Goal: Communication & Community: Connect with others

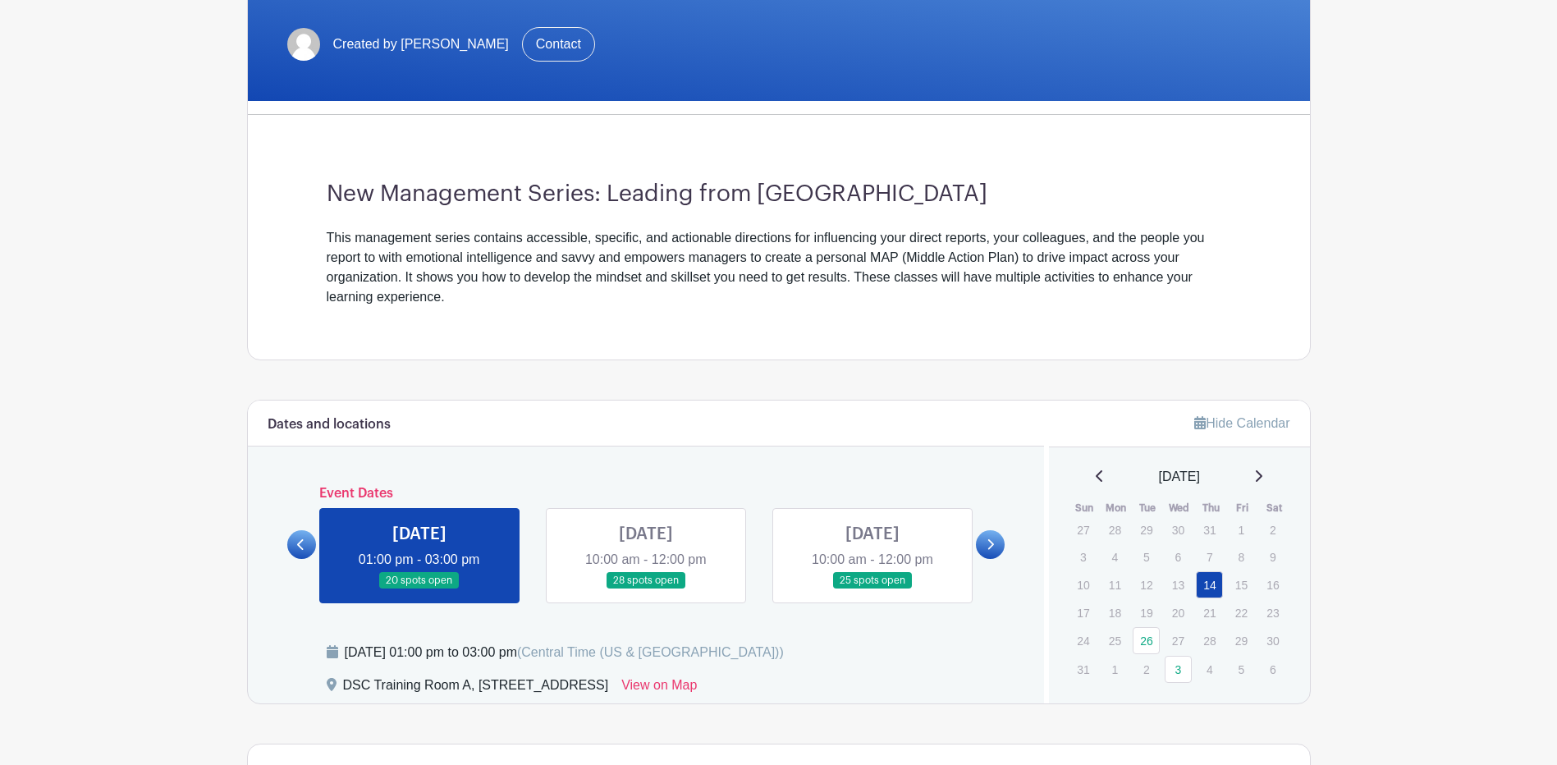
scroll to position [657, 0]
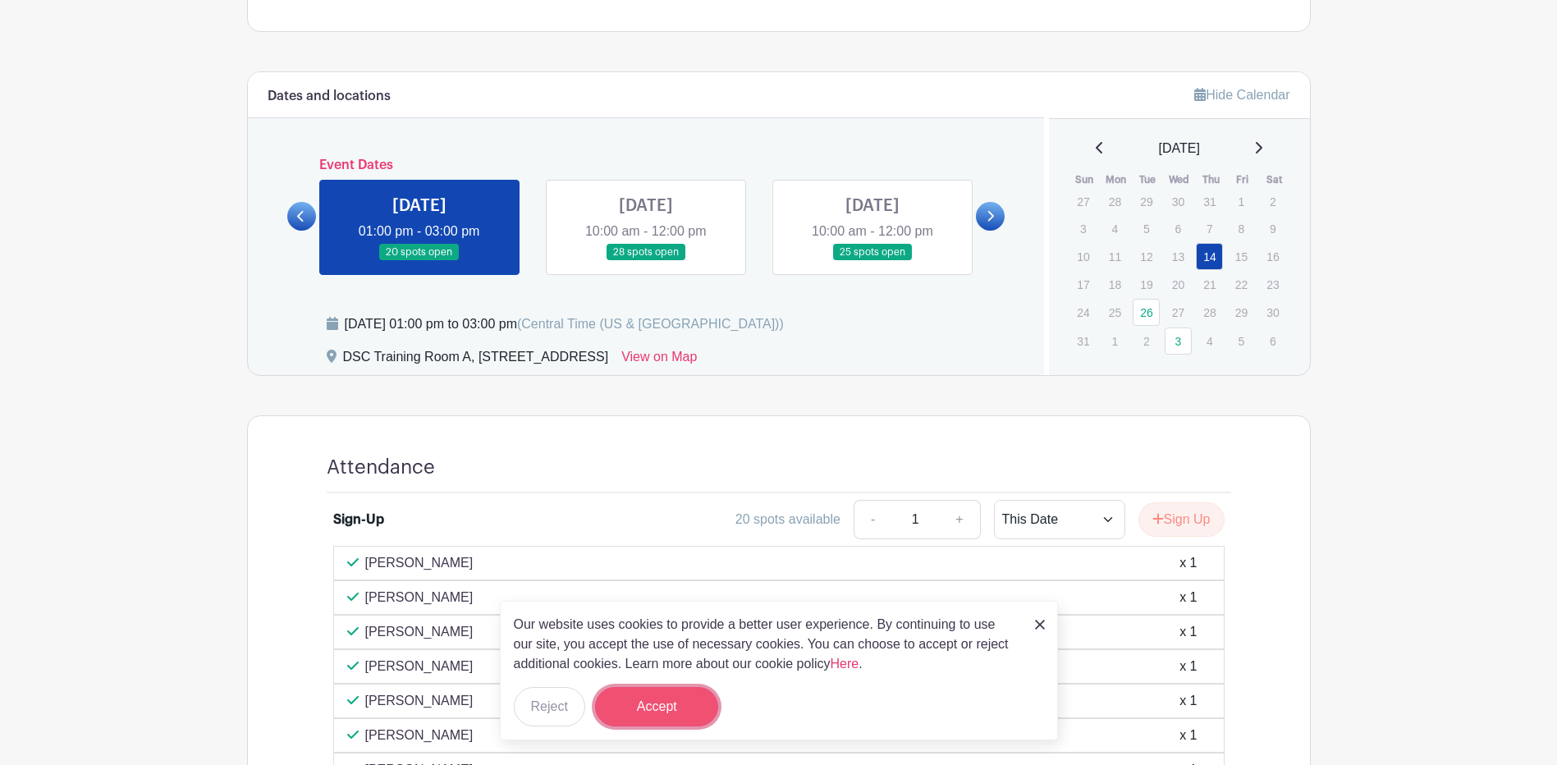
click at [704, 712] on button "Accept" at bounding box center [656, 706] width 123 height 39
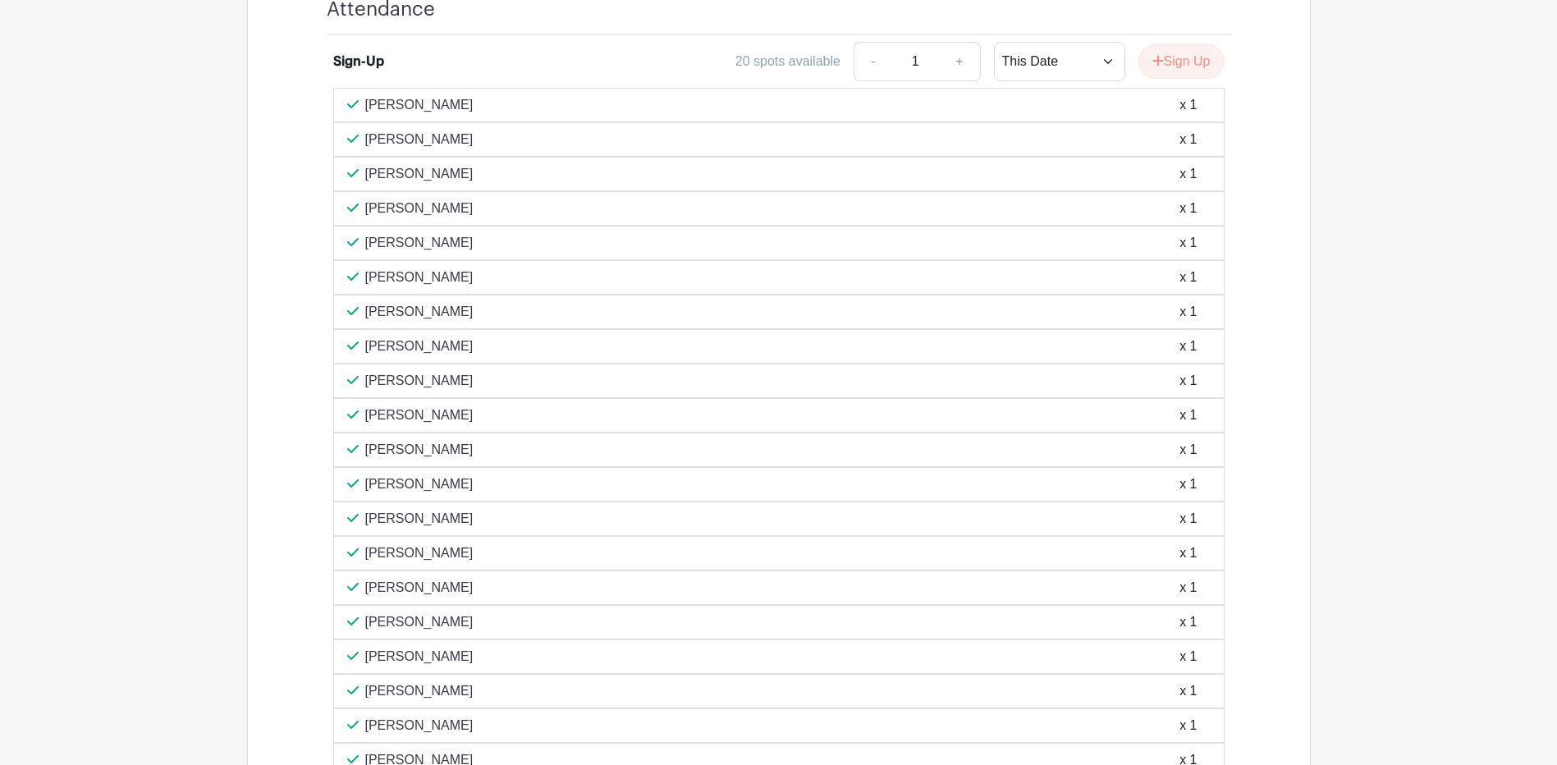
scroll to position [1113, 0]
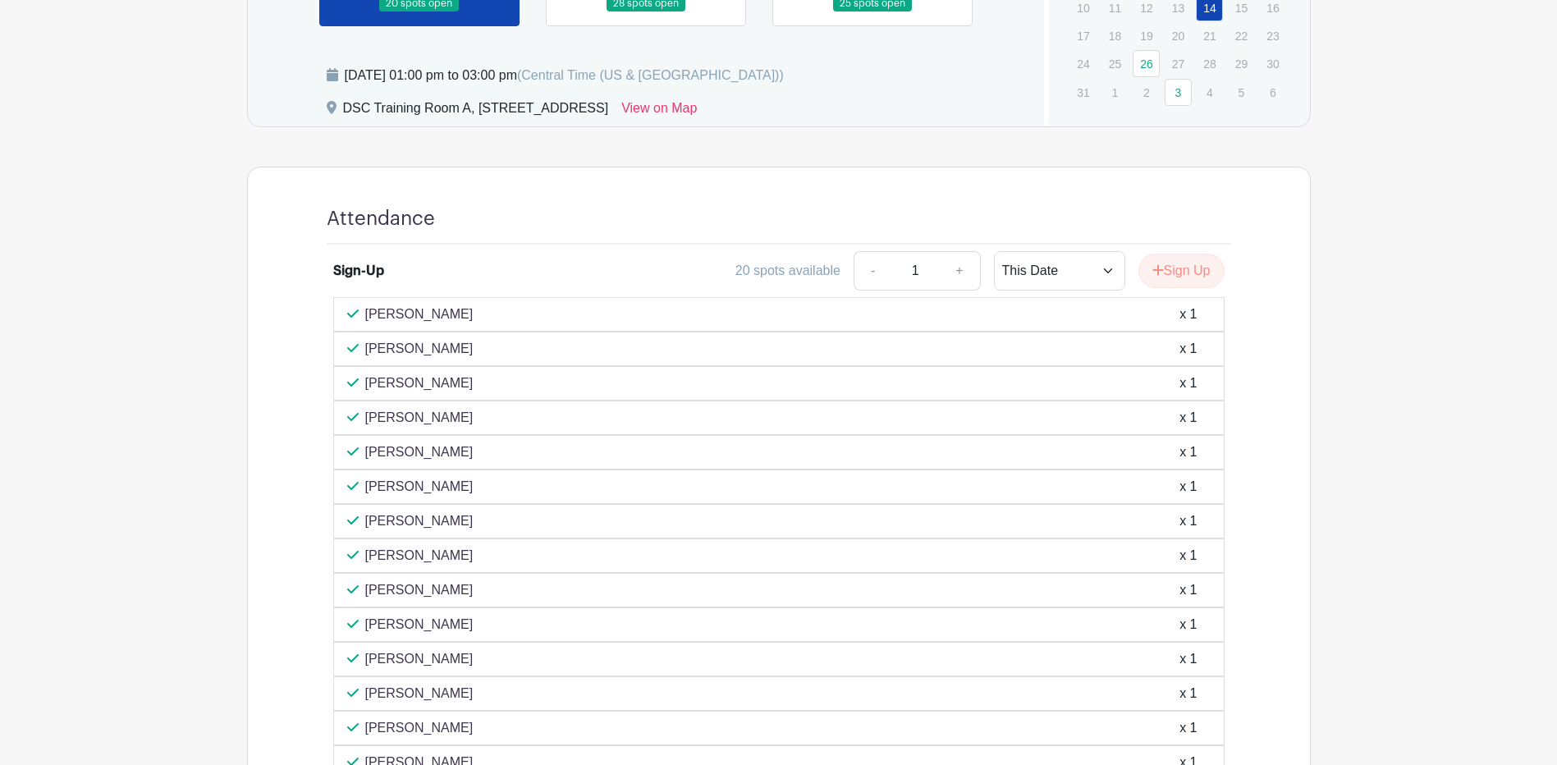
scroll to position [1067, 0]
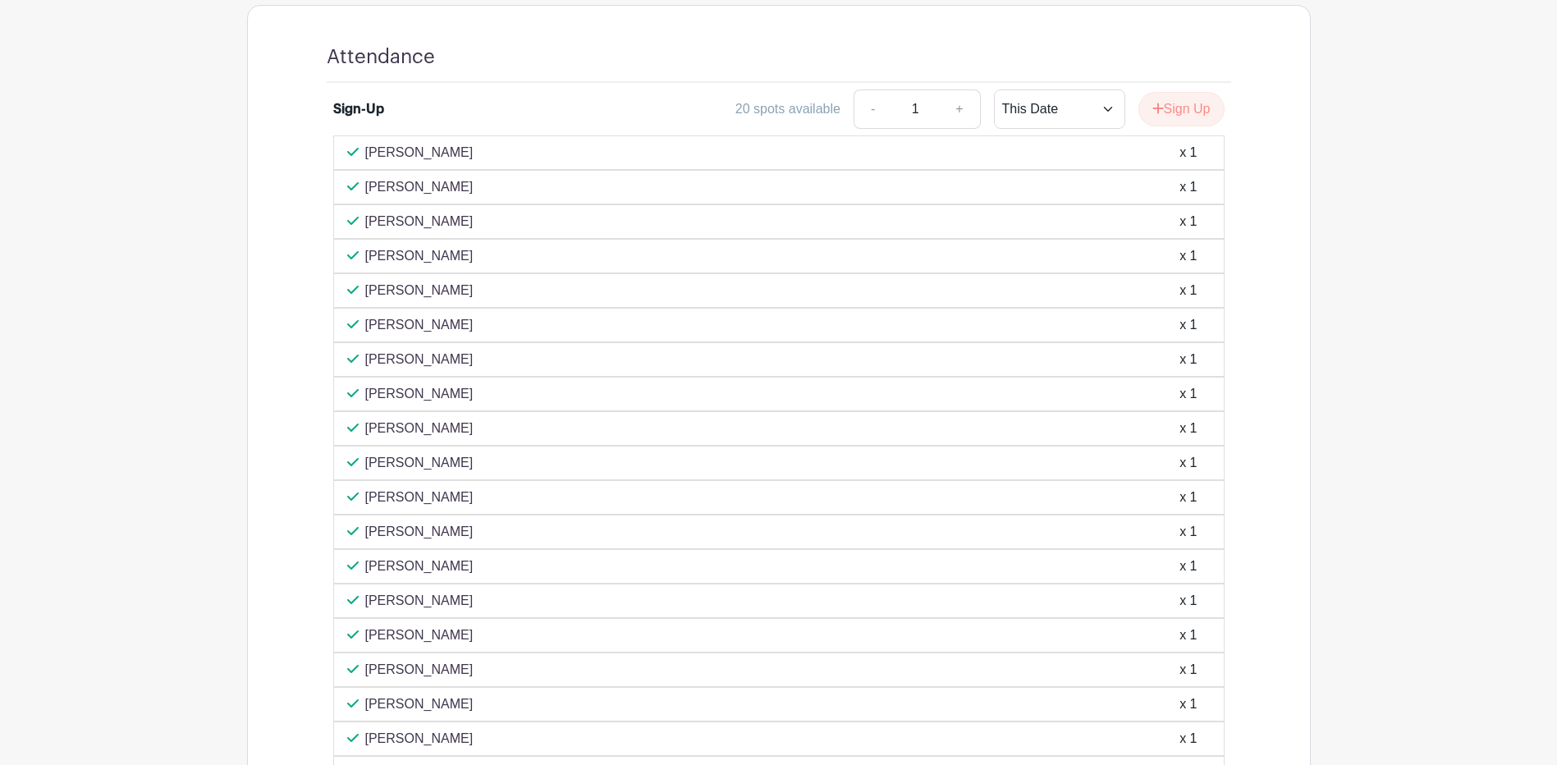
click at [364, 144] on div "[PERSON_NAME] x 1" at bounding box center [778, 153] width 863 height 20
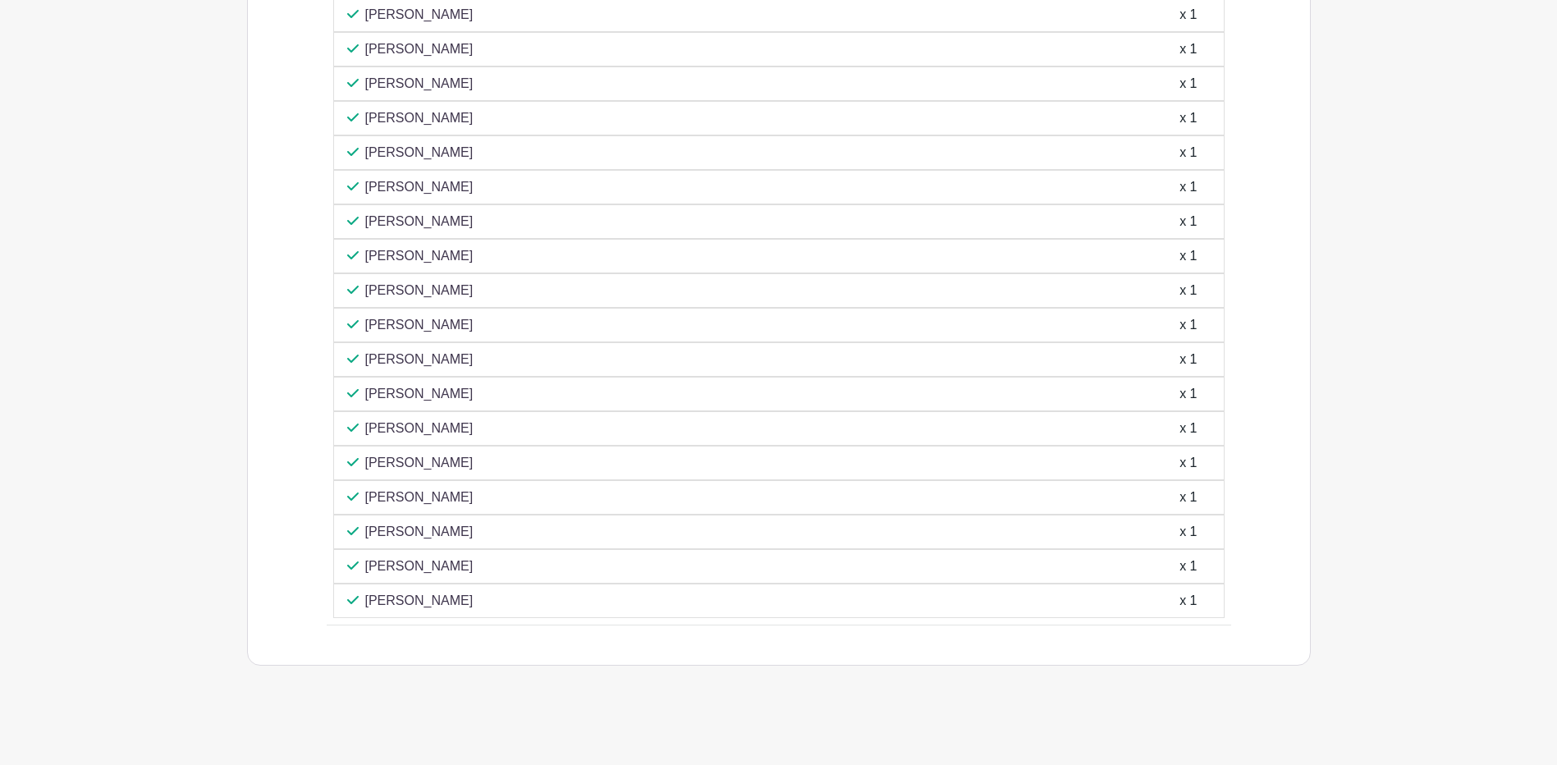
scroll to position [1277, 0]
drag, startPoint x: 364, startPoint y: 144, endPoint x: 465, endPoint y: 597, distance: 464.3
click at [465, 597] on div "[PERSON_NAME] x 1 [PERSON_NAME] x 1 [PERSON_NAME] x 1 [PERSON_NAME] x 1" at bounding box center [778, 269] width 891 height 689
drag, startPoint x: 465, startPoint y: 597, endPoint x: 406, endPoint y: 528, distance: 91.4
copy div "[PERSON_NAME] x 1 [PERSON_NAME] x 1 [PERSON_NAME] x 1 [PERSON_NAME] x 1 [PERSON…"
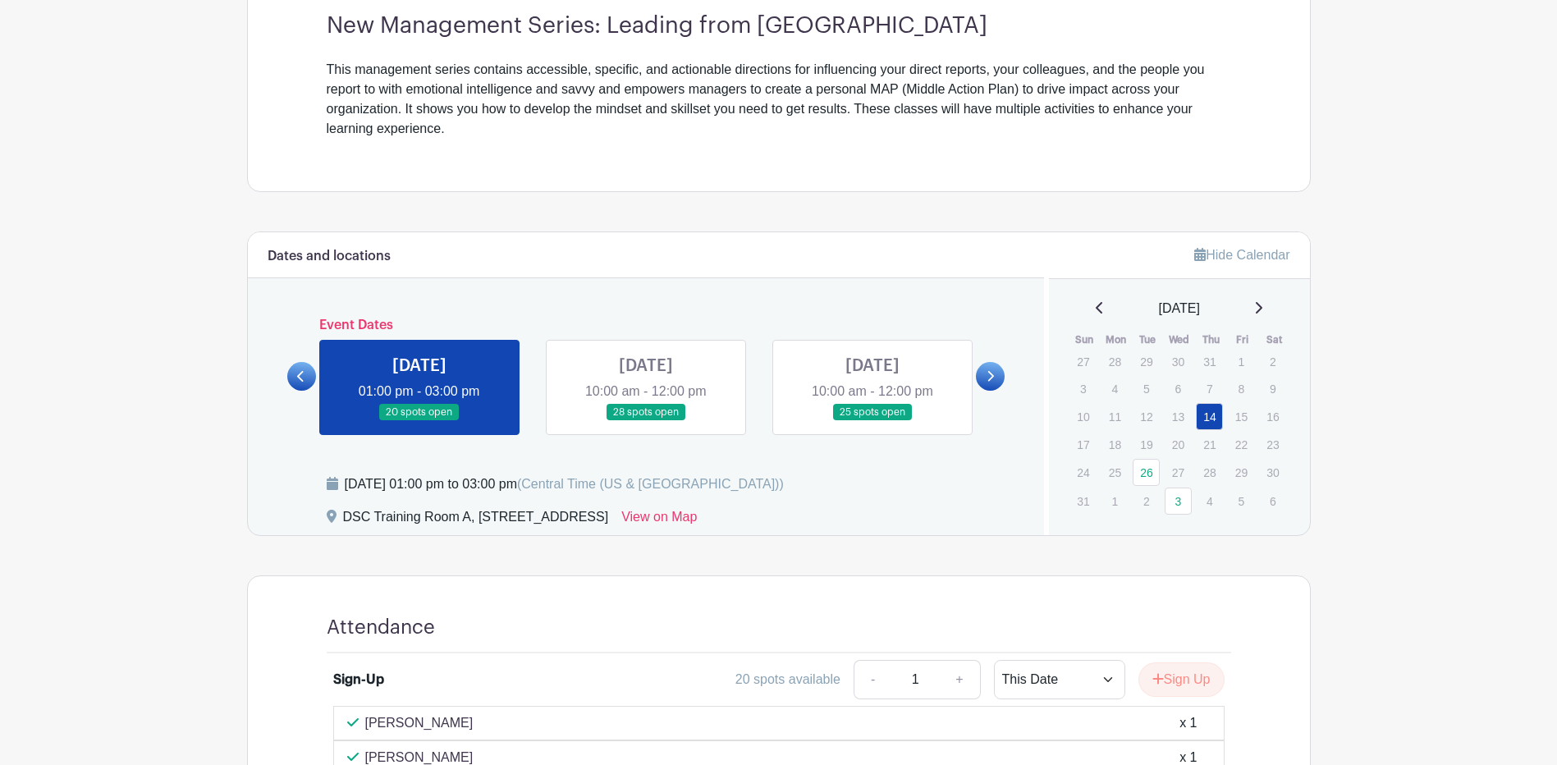
scroll to position [620, 0]
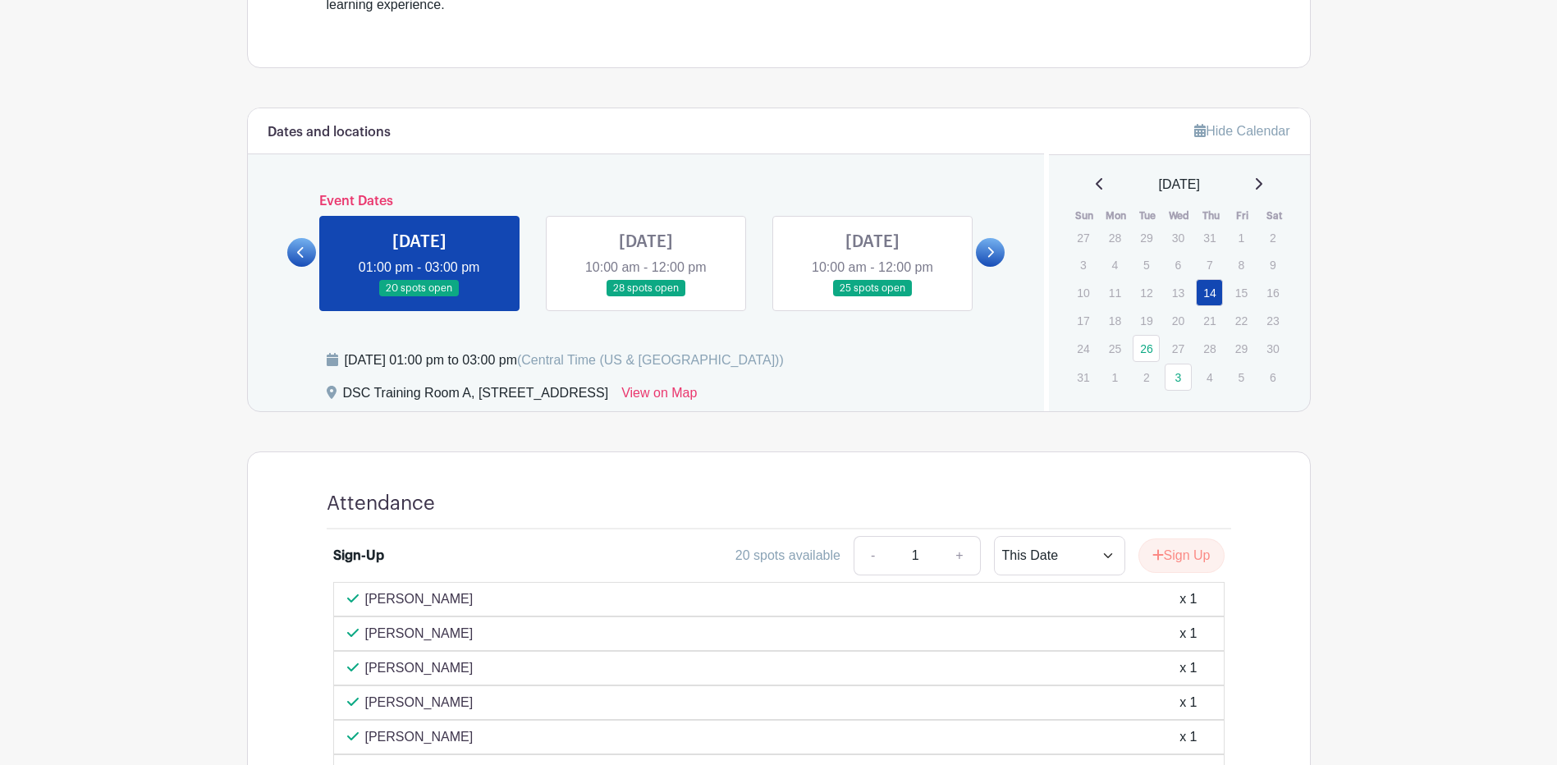
click at [359, 359] on div "[DATE] 01:00 pm to 03:00 pm (Central Time ([GEOGRAPHIC_DATA] & [GEOGRAPHIC_DATA…" at bounding box center [564, 360] width 439 height 20
drag, startPoint x: 344, startPoint y: 360, endPoint x: 643, endPoint y: 373, distance: 299.0
click at [643, 373] on div "[DATE] 01:00 pm to 03:00 pm (Central Time ([GEOGRAPHIC_DATA] & [GEOGRAPHIC_DATA…" at bounding box center [676, 366] width 698 height 33
drag, startPoint x: 643, startPoint y: 373, endPoint x: 634, endPoint y: 363, distance: 12.8
copy div "[DATE] 01:00 pm to 03:00 pm"
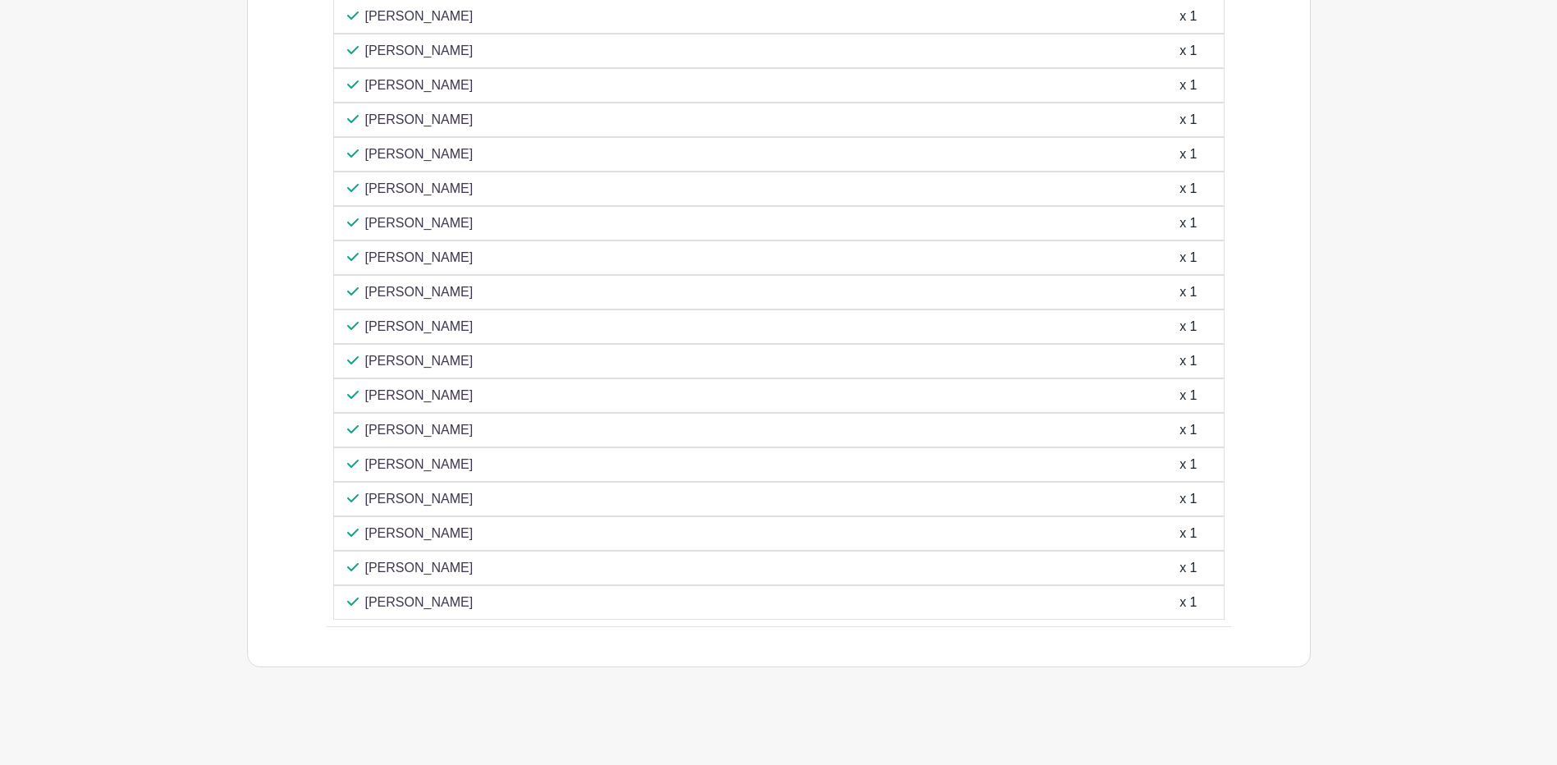
scroll to position [949, 0]
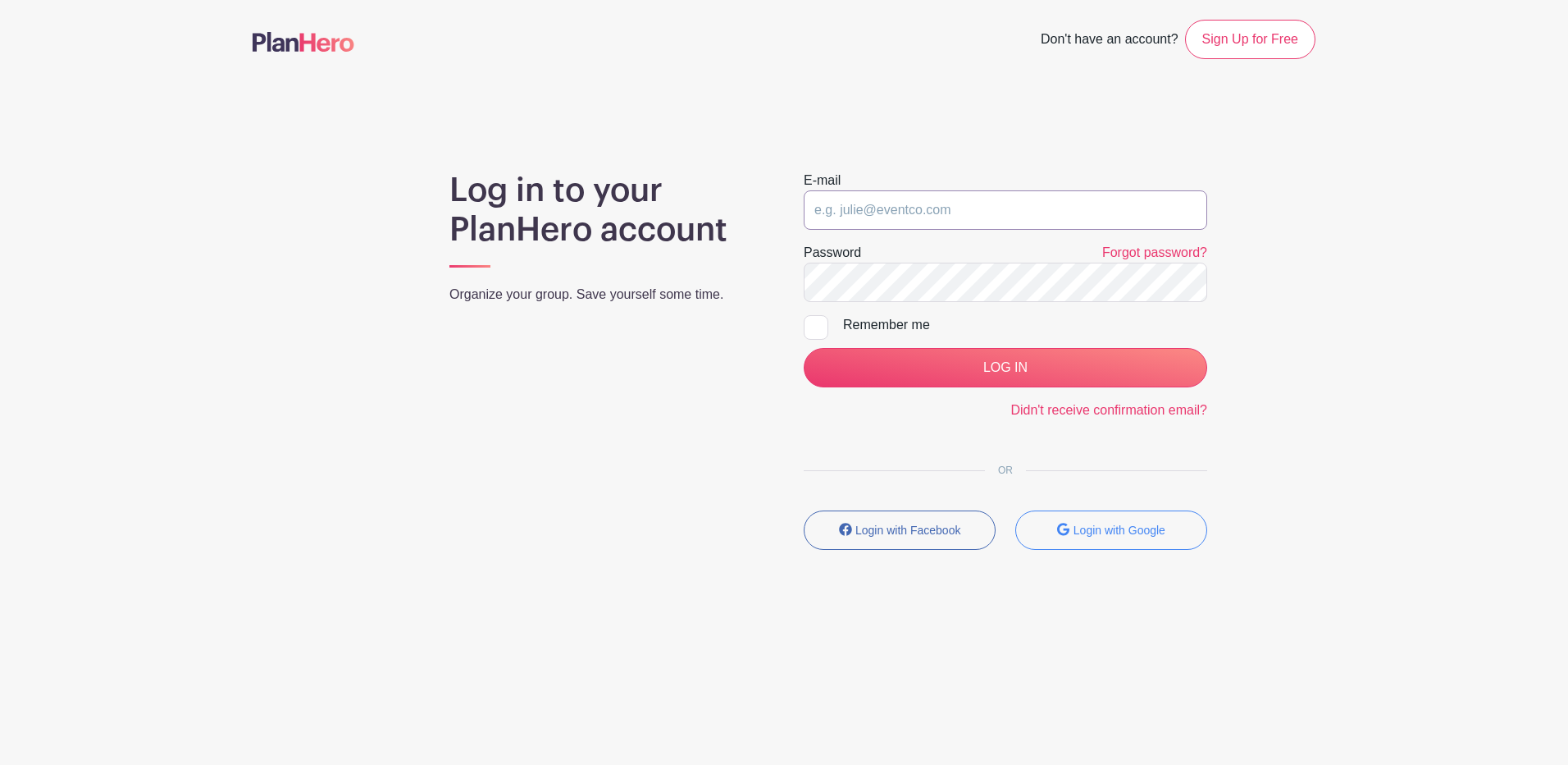
click at [921, 219] on input "email" at bounding box center [1005, 209] width 404 height 39
type input "H"
type input "[EMAIL_ADDRESS][DOMAIN_NAME]"
click at [803, 348] on input "LOG IN" at bounding box center [1005, 367] width 404 height 39
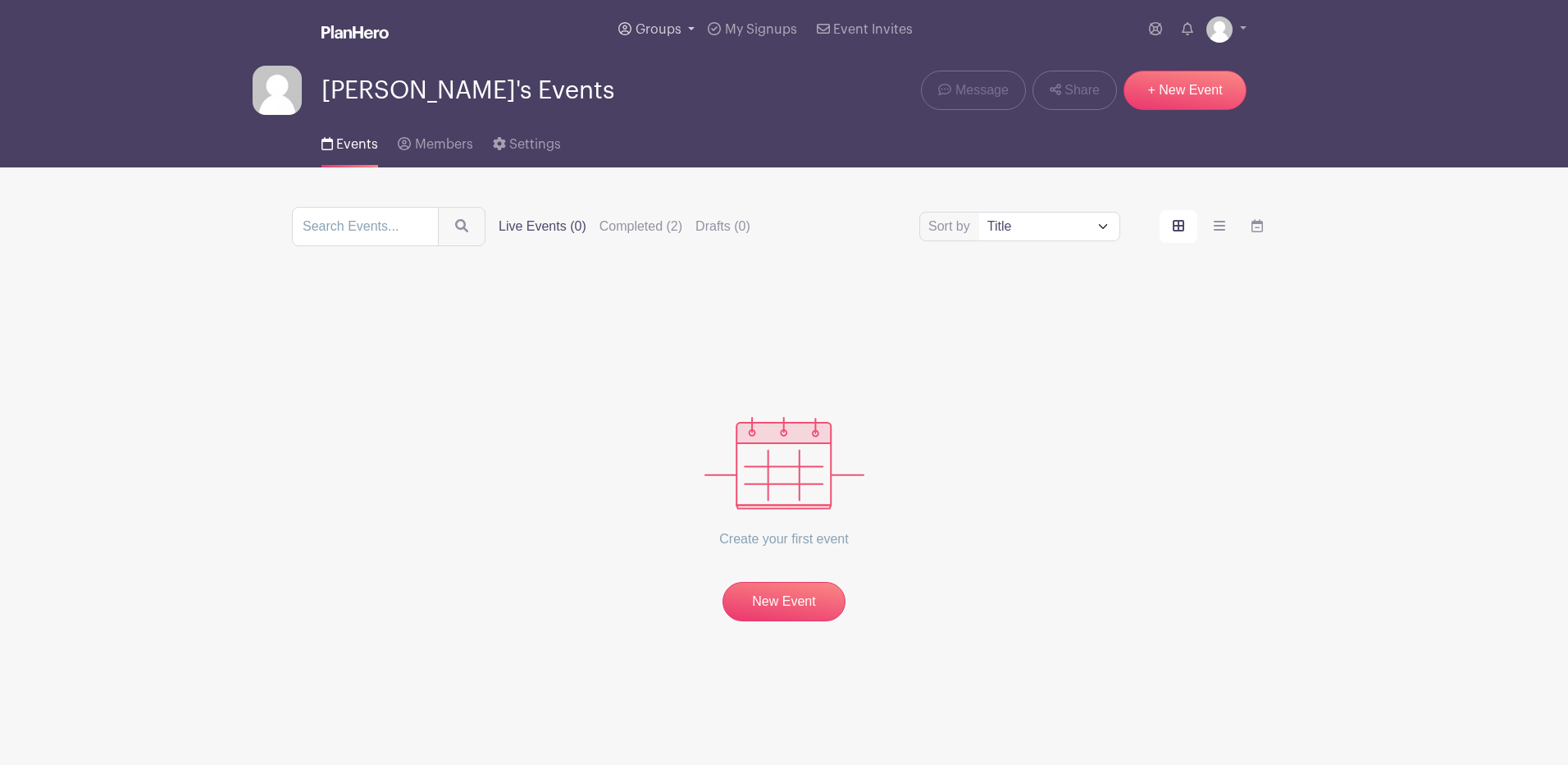
click at [667, 32] on span "Groups" at bounding box center [659, 29] width 46 height 13
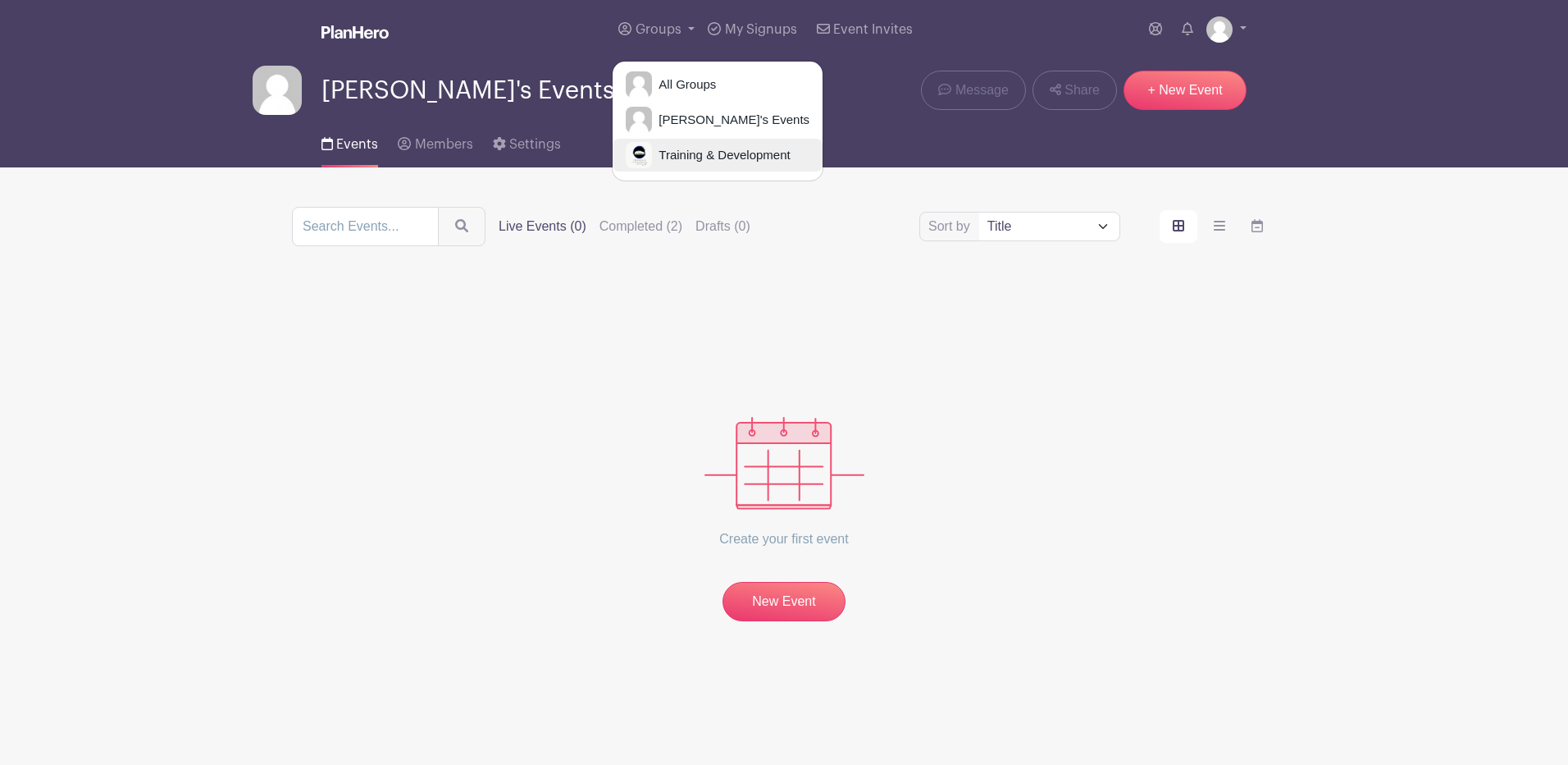
click at [697, 153] on span "Training & Development" at bounding box center [721, 155] width 138 height 19
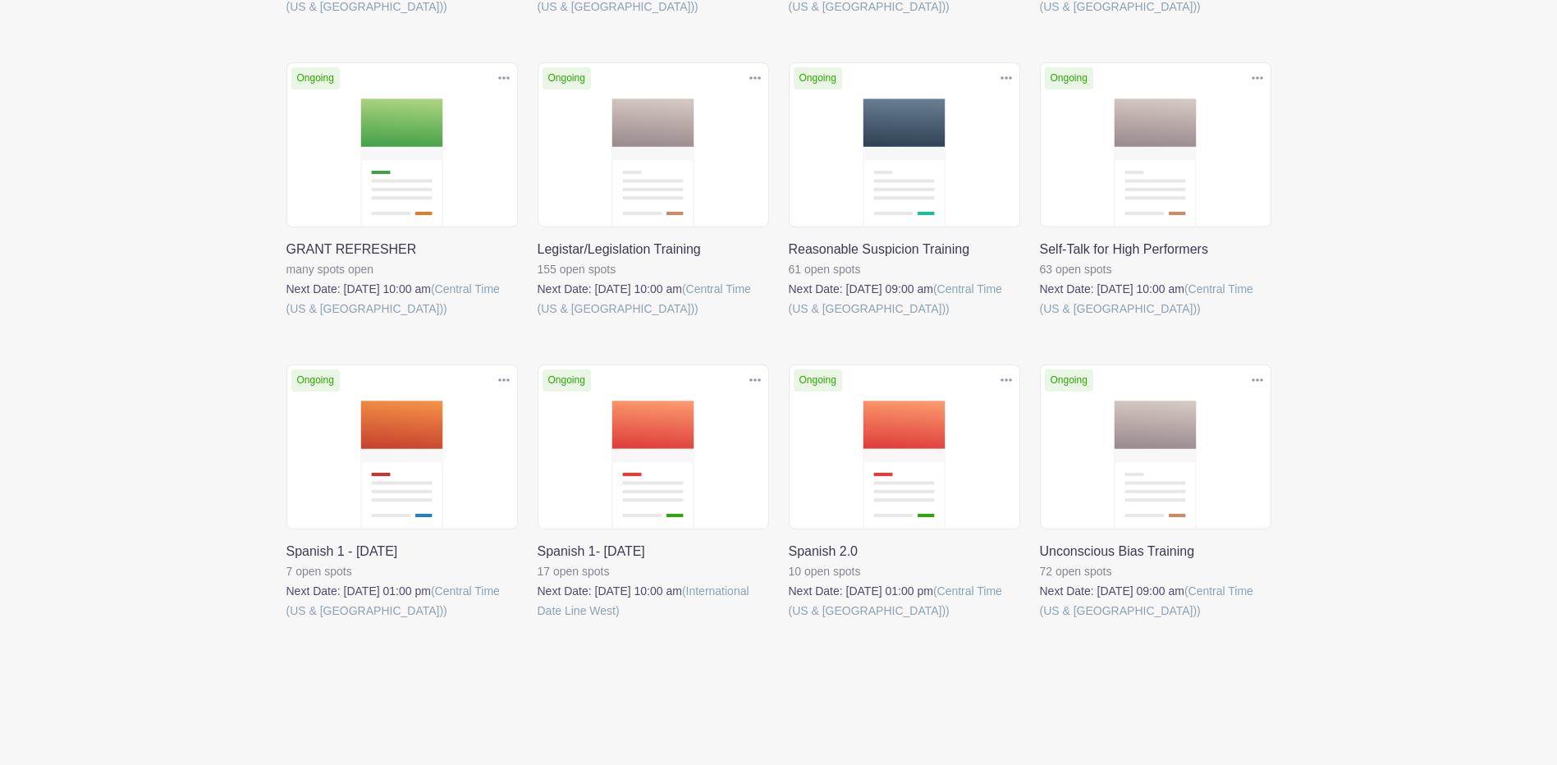
scroll to position [529, 0]
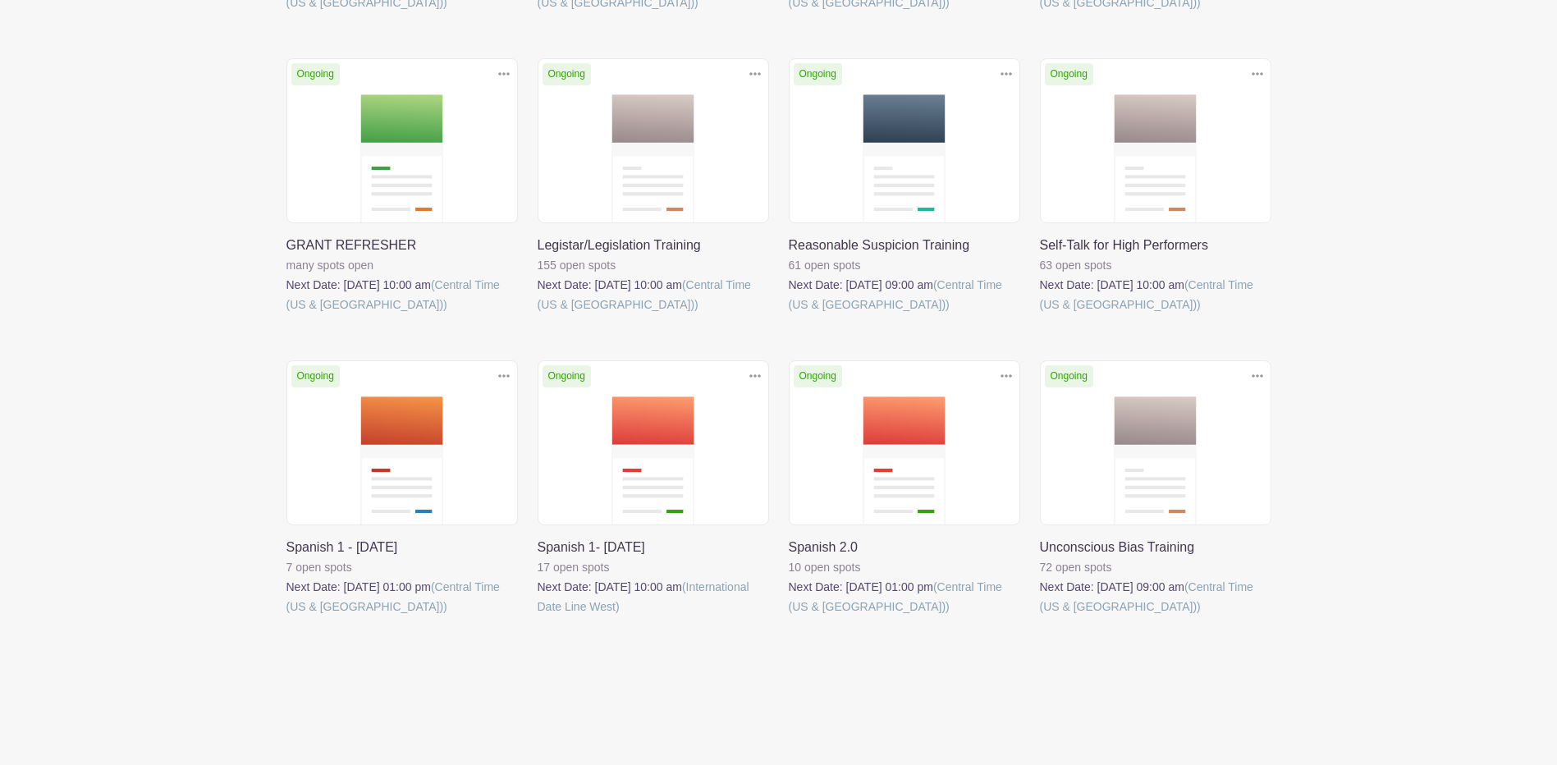
click at [286, 616] on link at bounding box center [286, 616] width 0 height 0
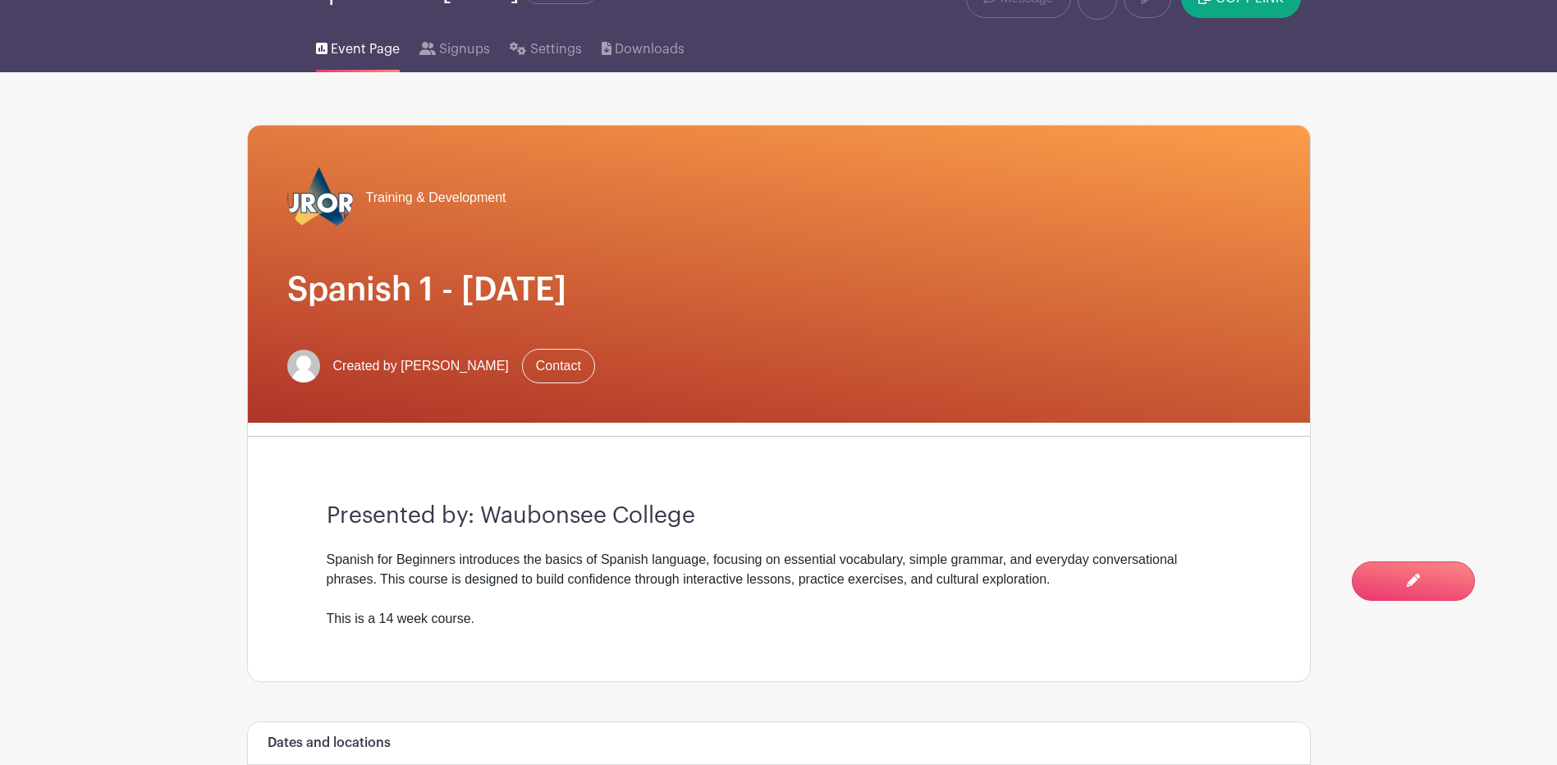
scroll to position [82, 0]
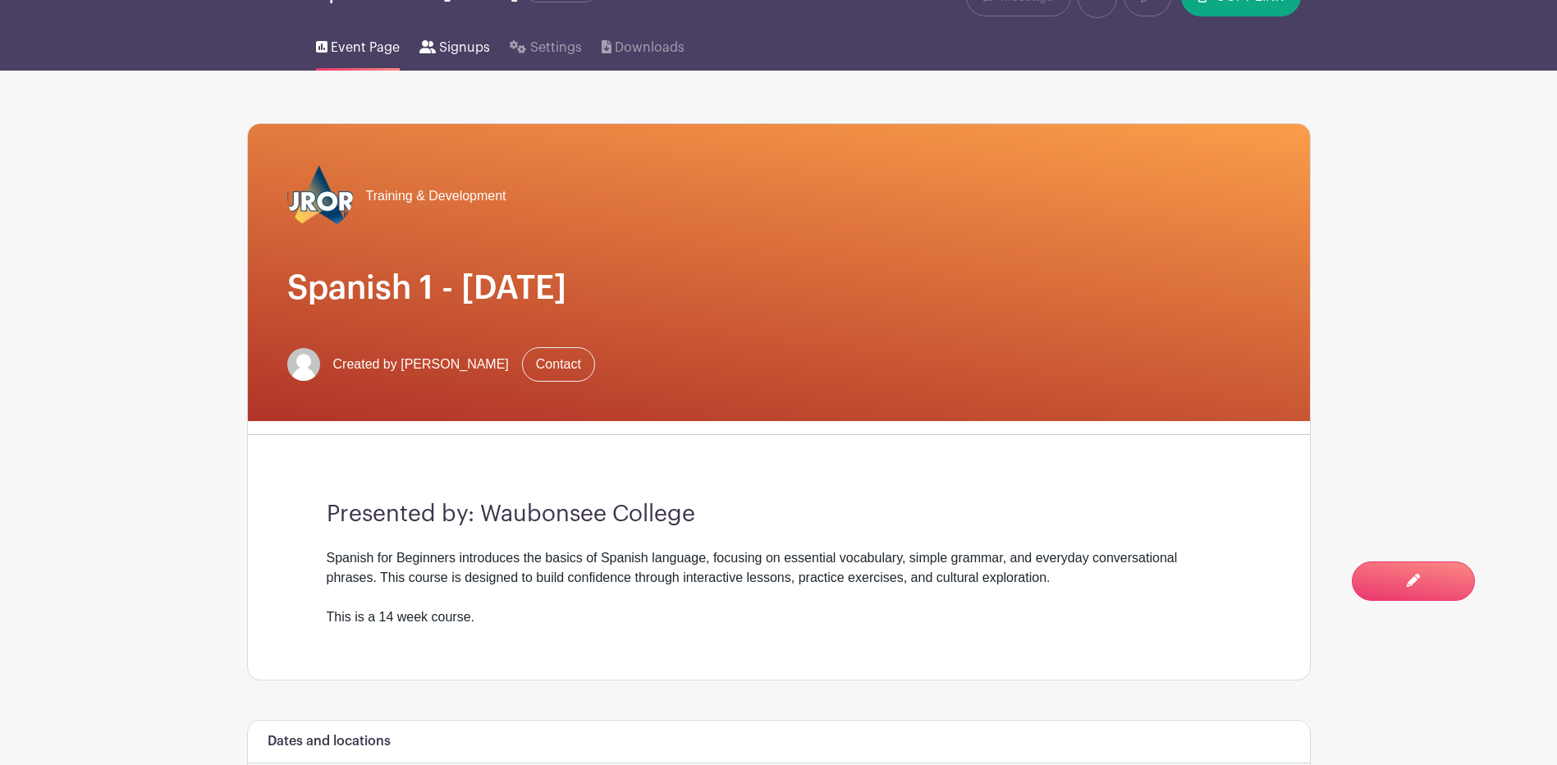
click at [478, 55] on span "Signups" at bounding box center [464, 48] width 51 height 20
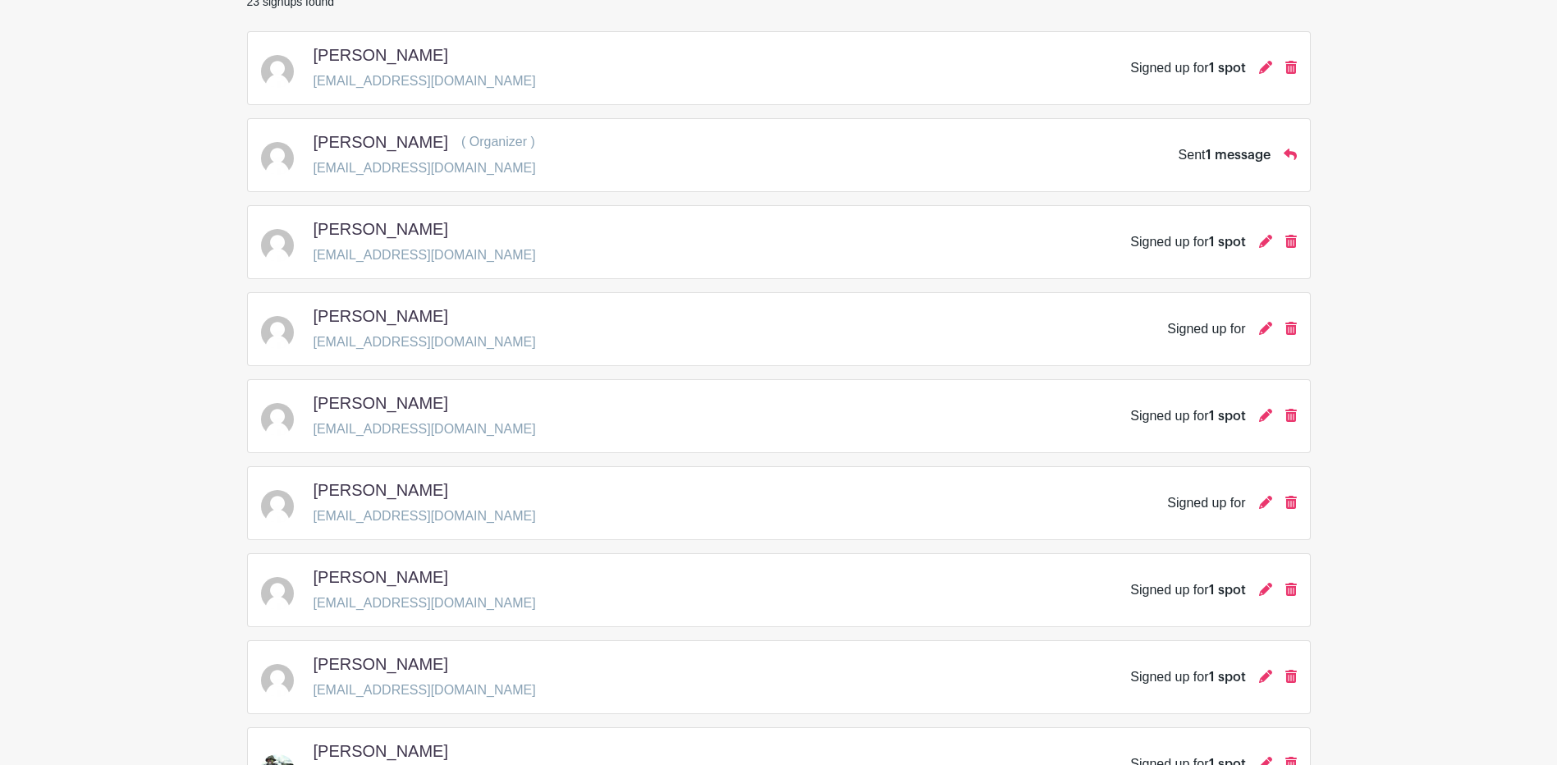
scroll to position [214, 0]
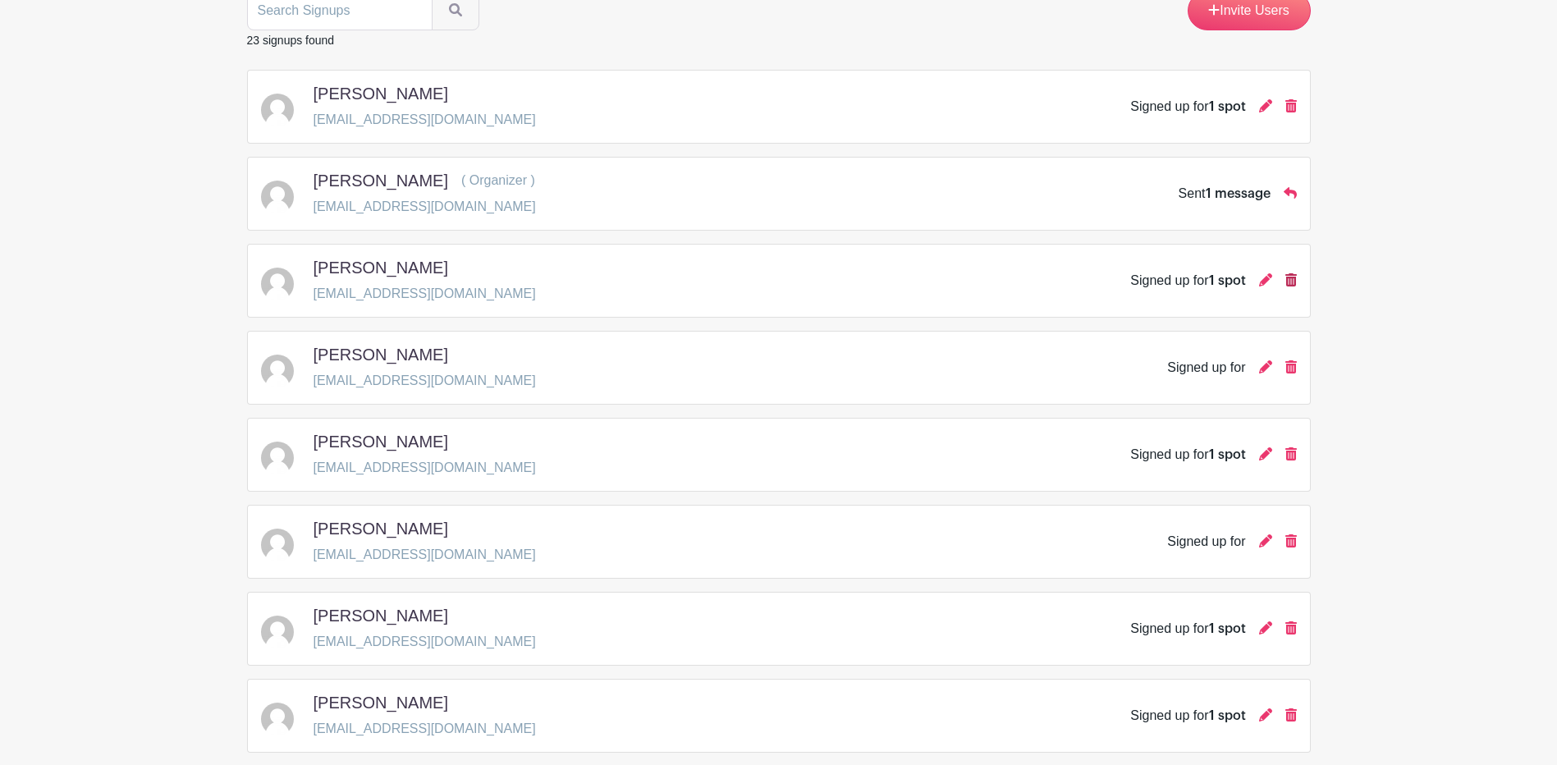
click at [1288, 279] on icon at bounding box center [1290, 279] width 11 height 13
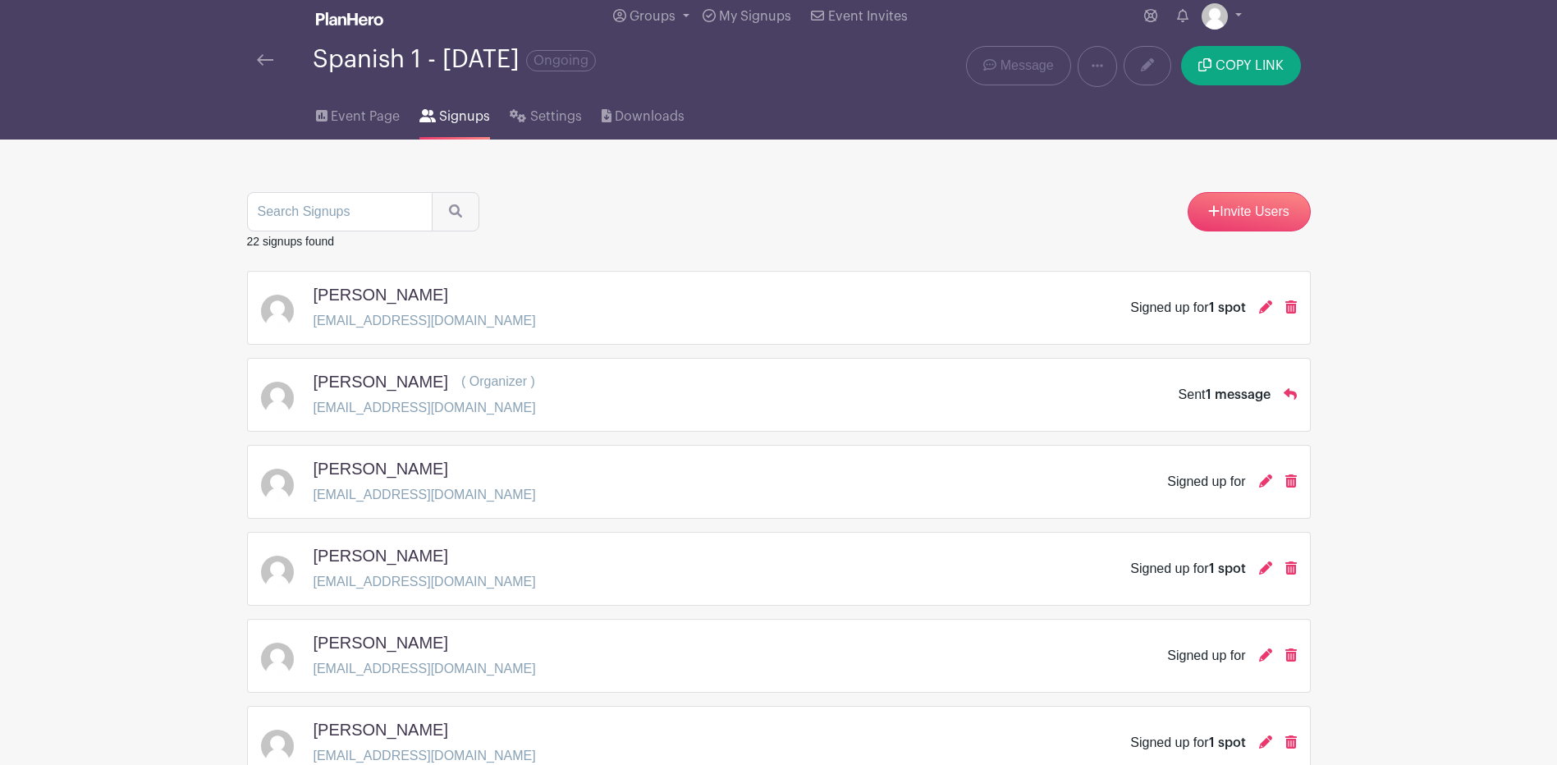
scroll to position [246, 0]
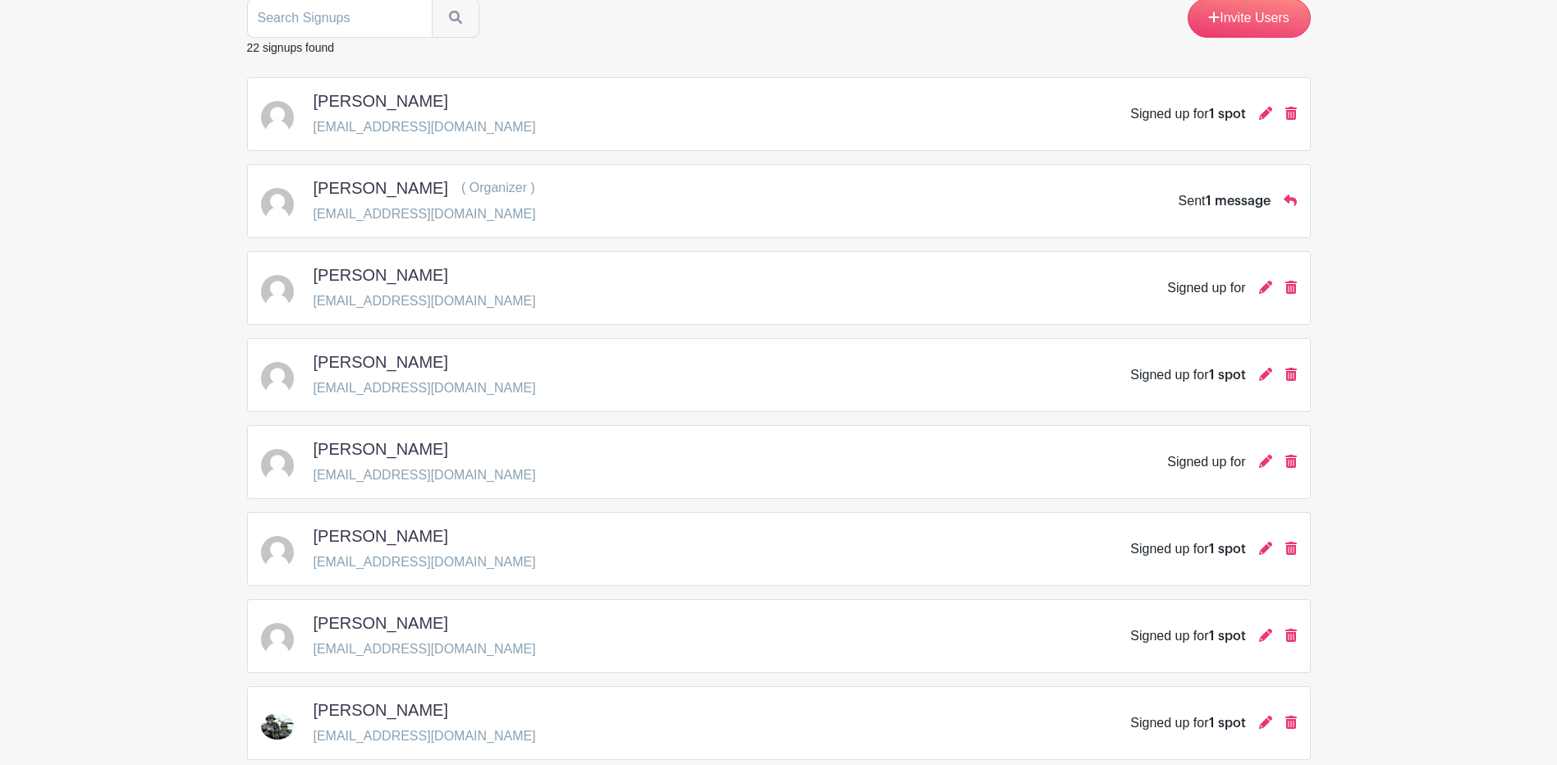
click at [1229, 191] on div "Sent 1 message" at bounding box center [1225, 201] width 92 height 20
click at [1243, 206] on span "1 message" at bounding box center [1238, 201] width 65 height 13
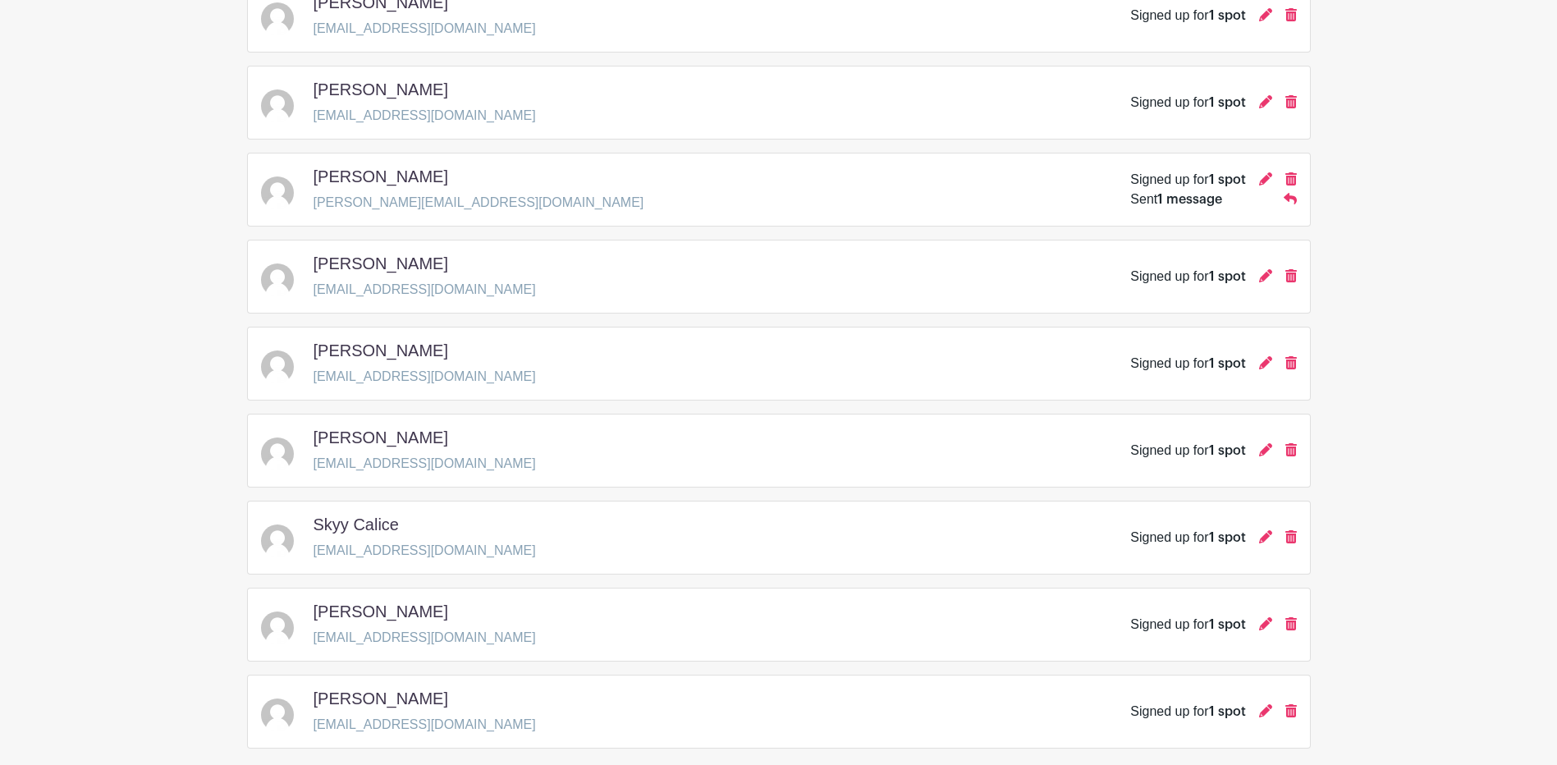
scroll to position [1477, 0]
click at [1266, 173] on icon at bounding box center [1265, 177] width 13 height 13
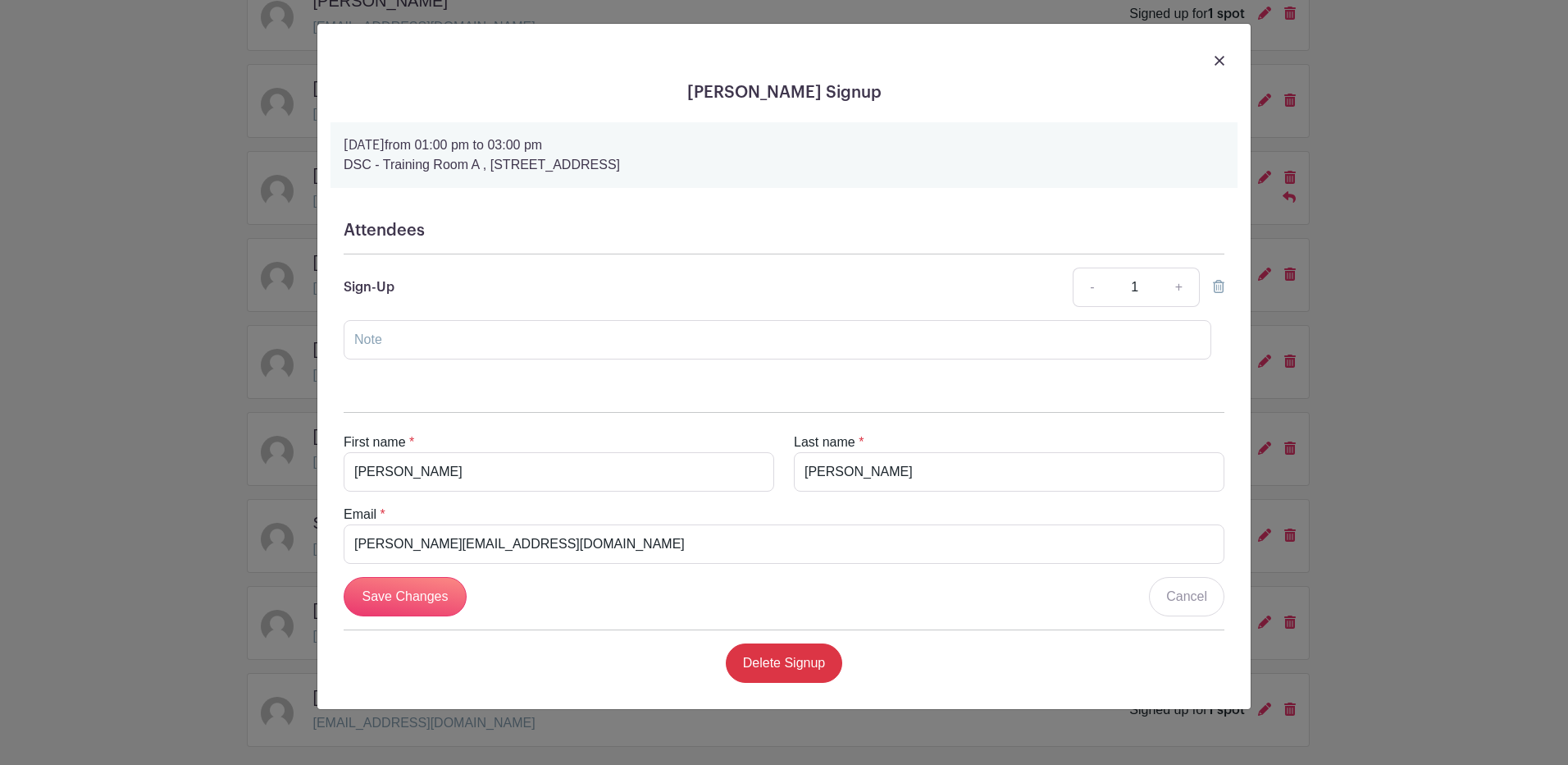
click at [1217, 60] on img at bounding box center [1219, 61] width 10 height 10
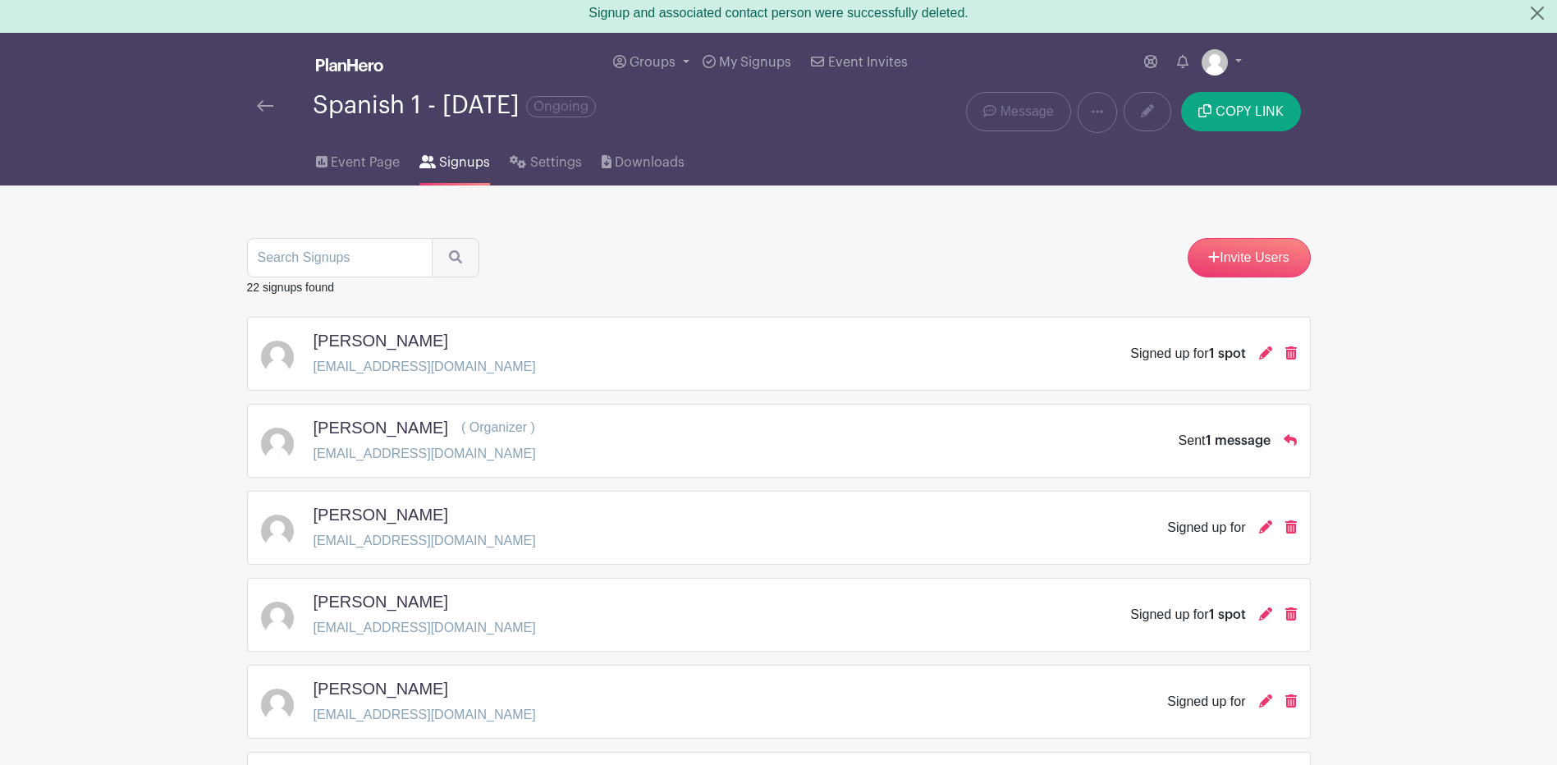
scroll to position [0, 0]
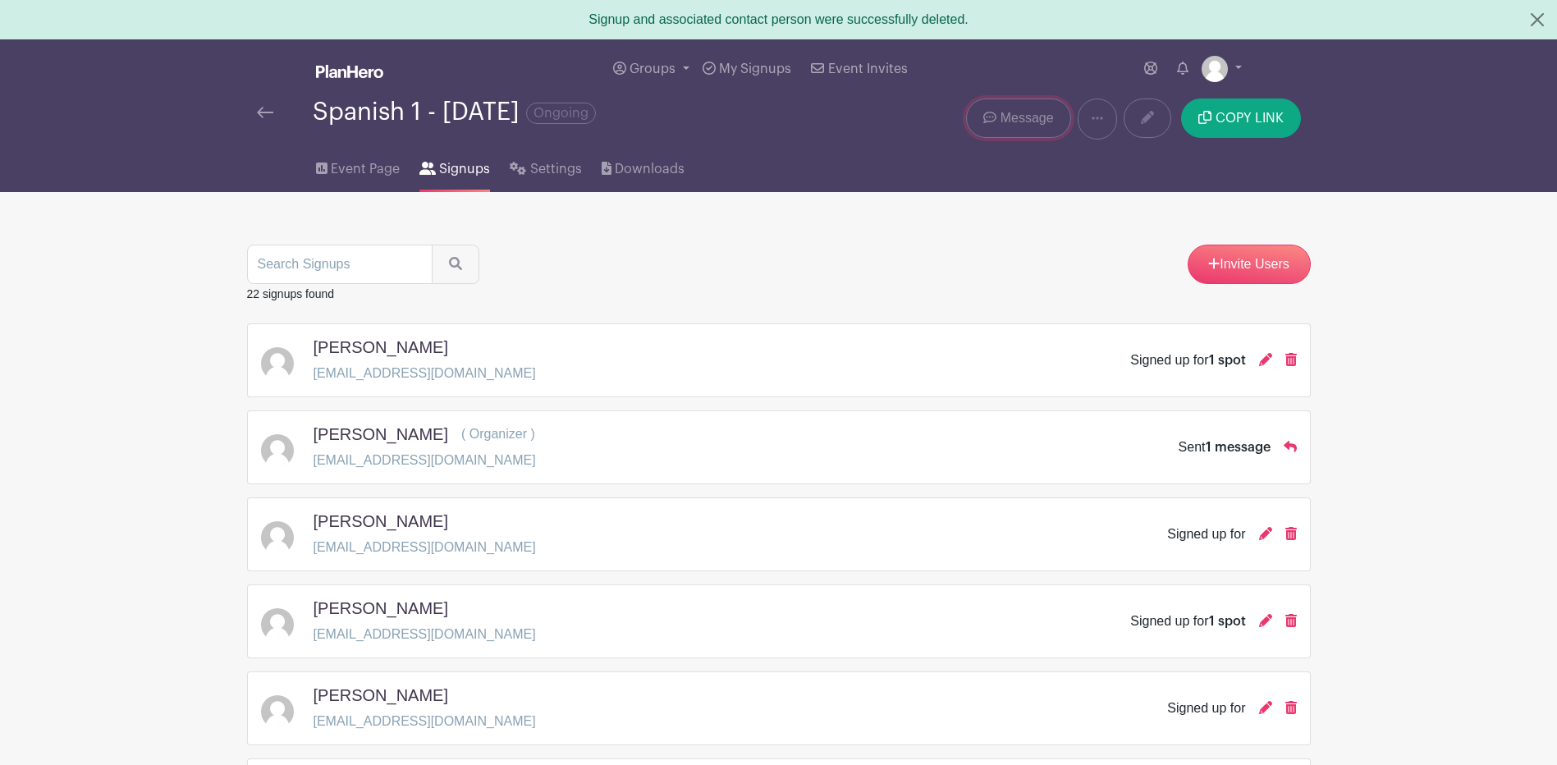
click at [1024, 121] on span "Message" at bounding box center [1026, 118] width 53 height 20
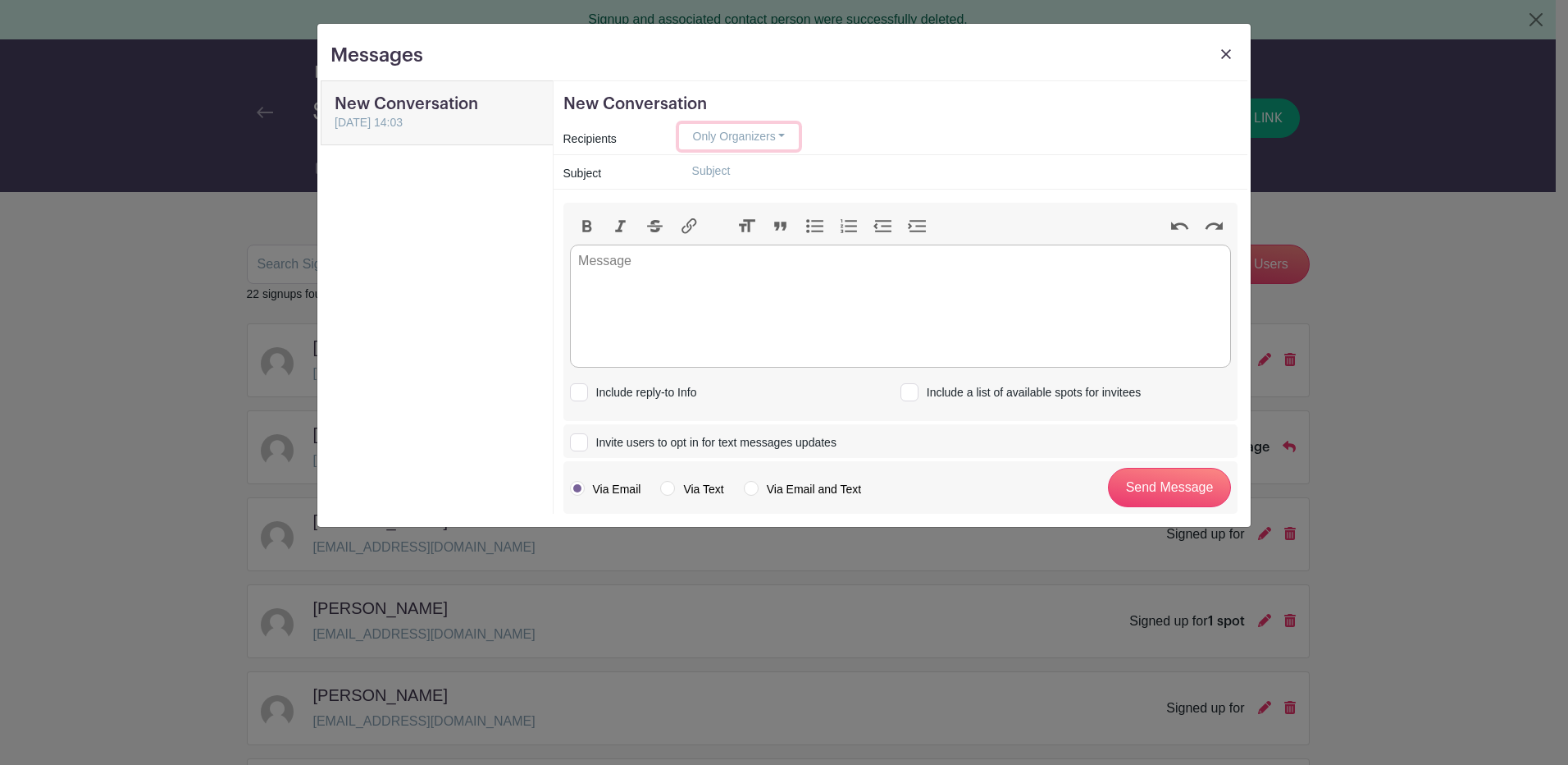
click at [752, 131] on button "Only Organizers" at bounding box center [740, 136] width 121 height 25
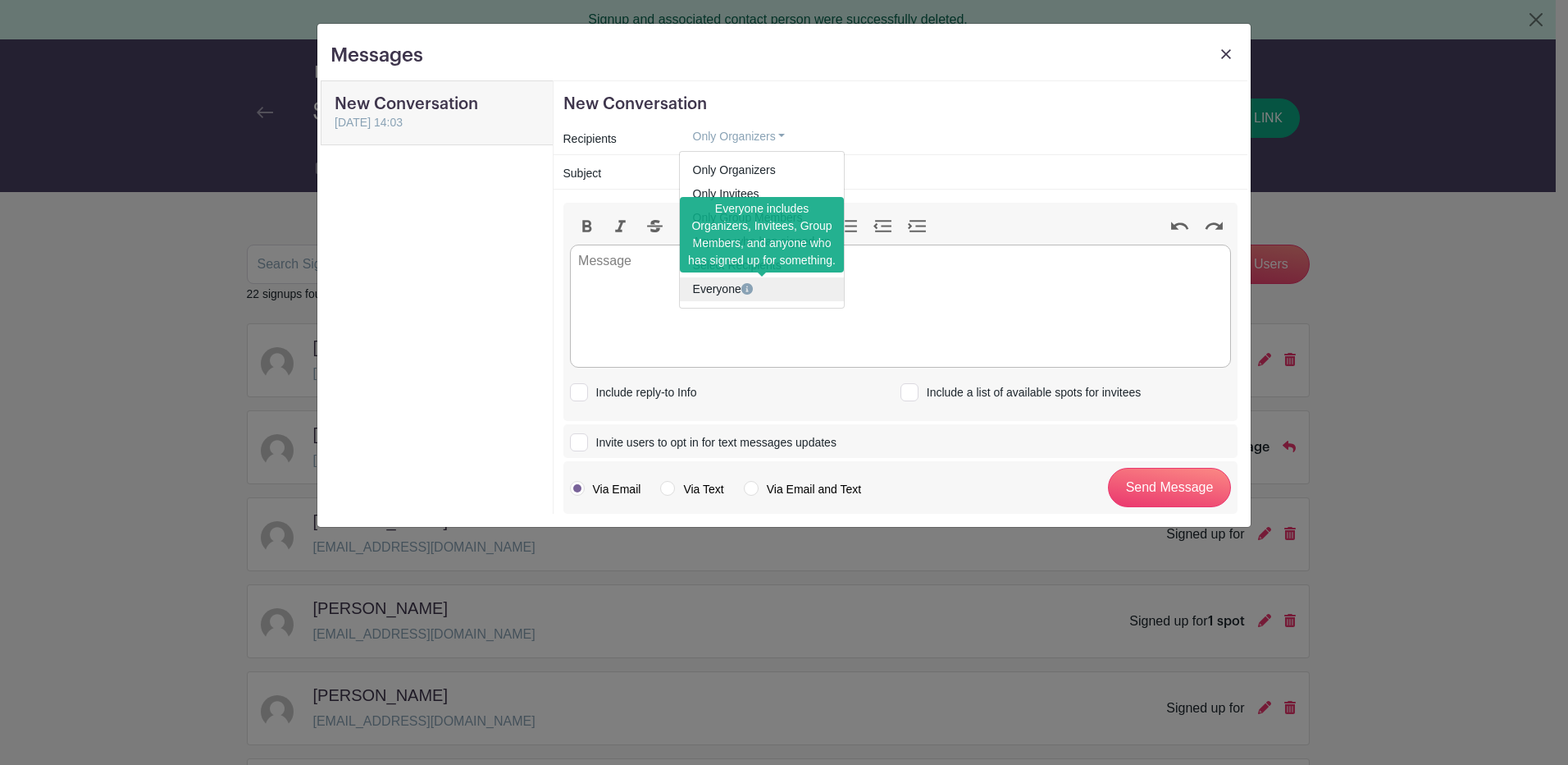
click at [767, 282] on link "Everyone" at bounding box center [762, 289] width 164 height 24
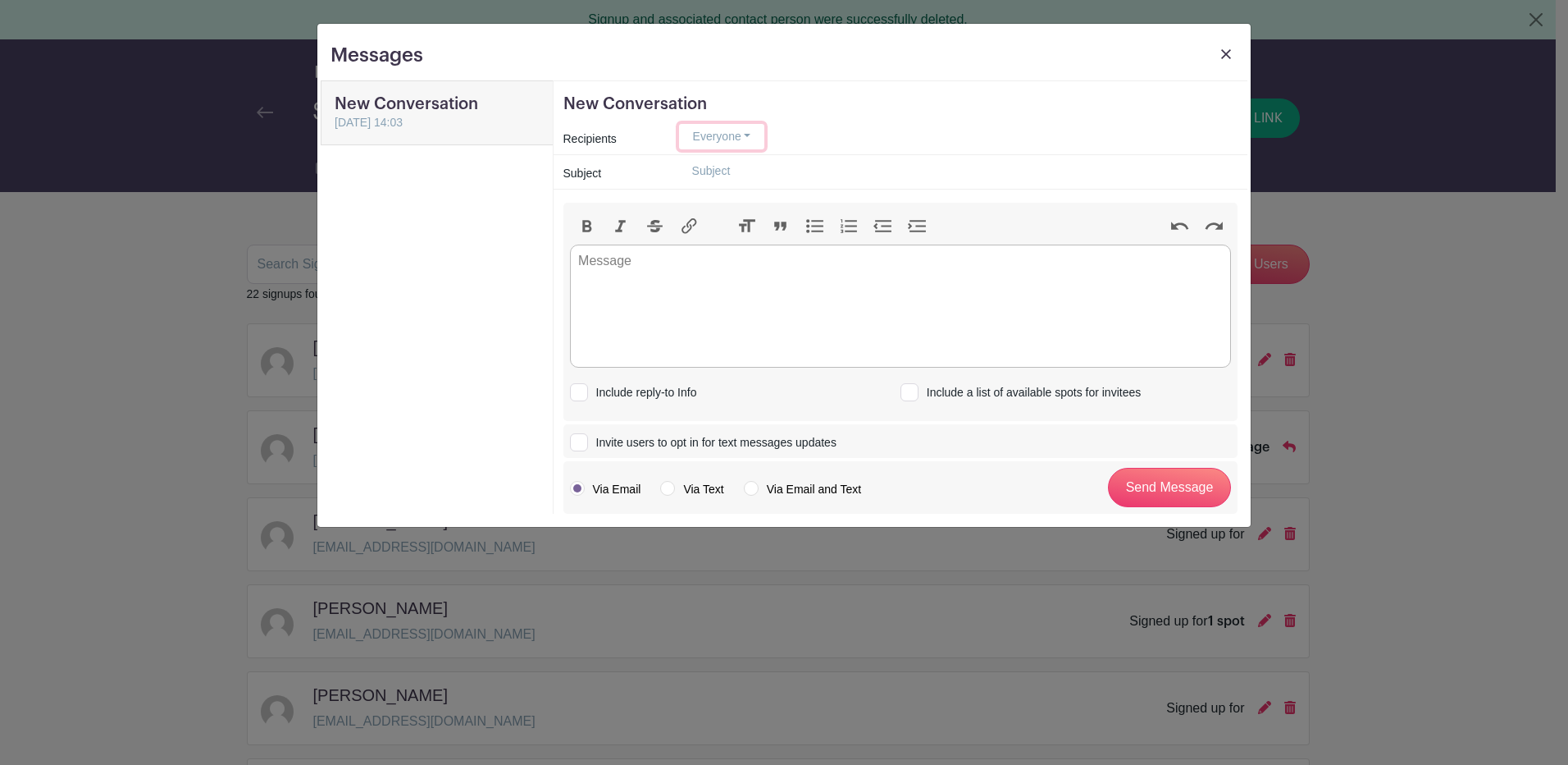
click at [727, 130] on button "Everyone" at bounding box center [723, 136] width 86 height 25
click at [1233, 58] on link at bounding box center [1225, 58] width 23 height 30
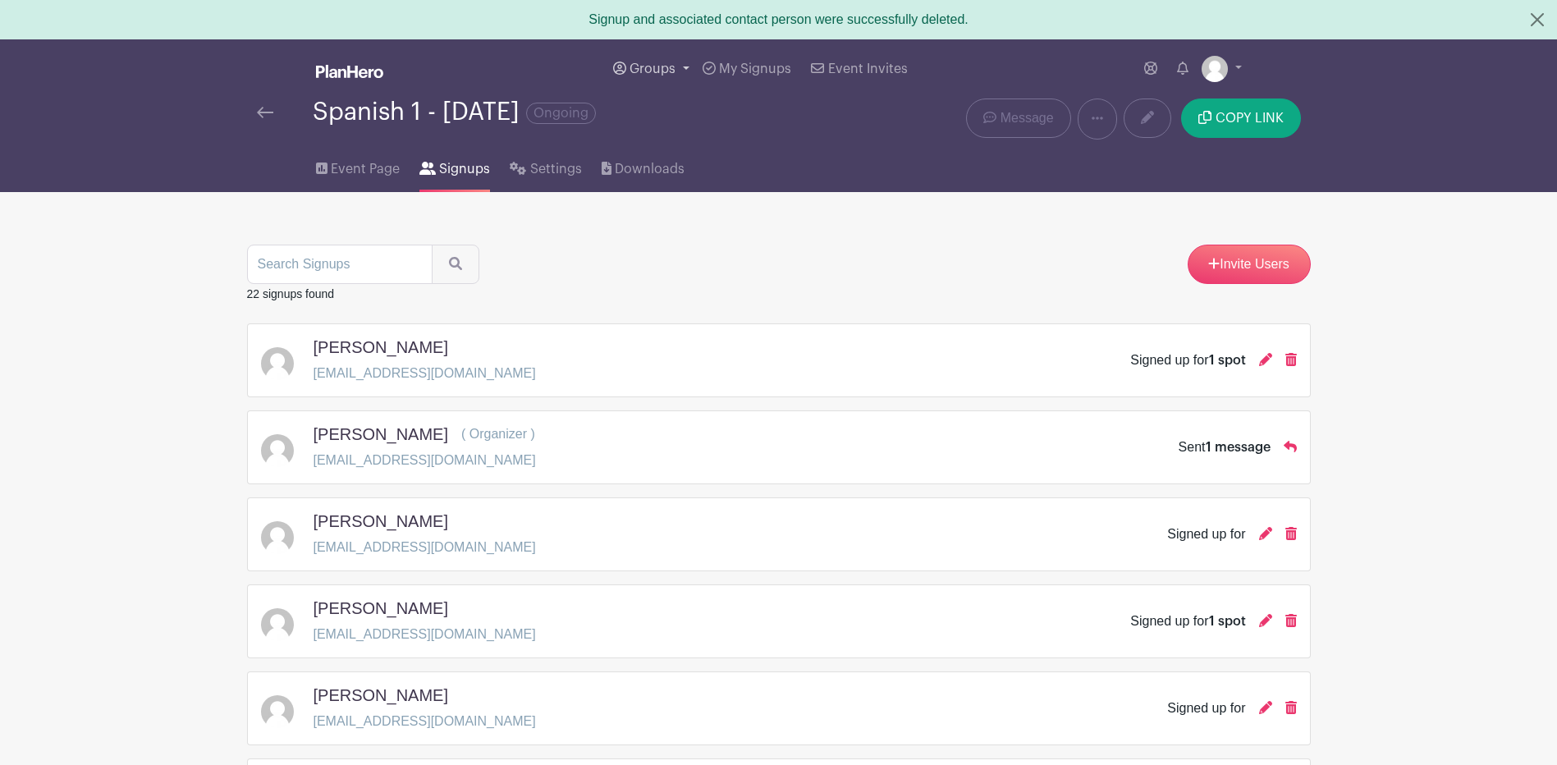
click at [657, 67] on span "Groups" at bounding box center [652, 68] width 46 height 13
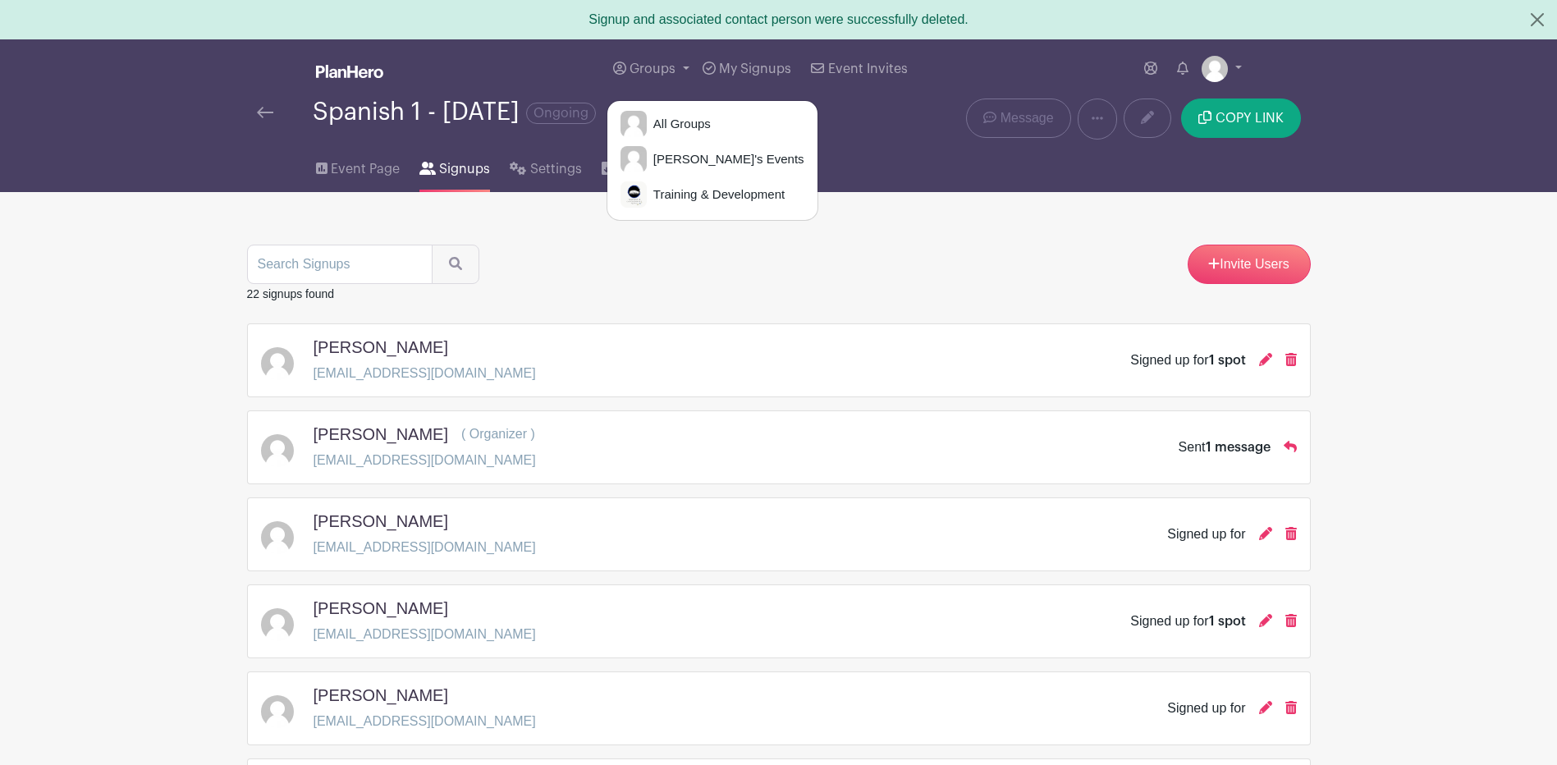
click at [941, 131] on div "Delete Event Are you sure? This event has signups associated with it. All signu…" at bounding box center [1088, 118] width 423 height 41
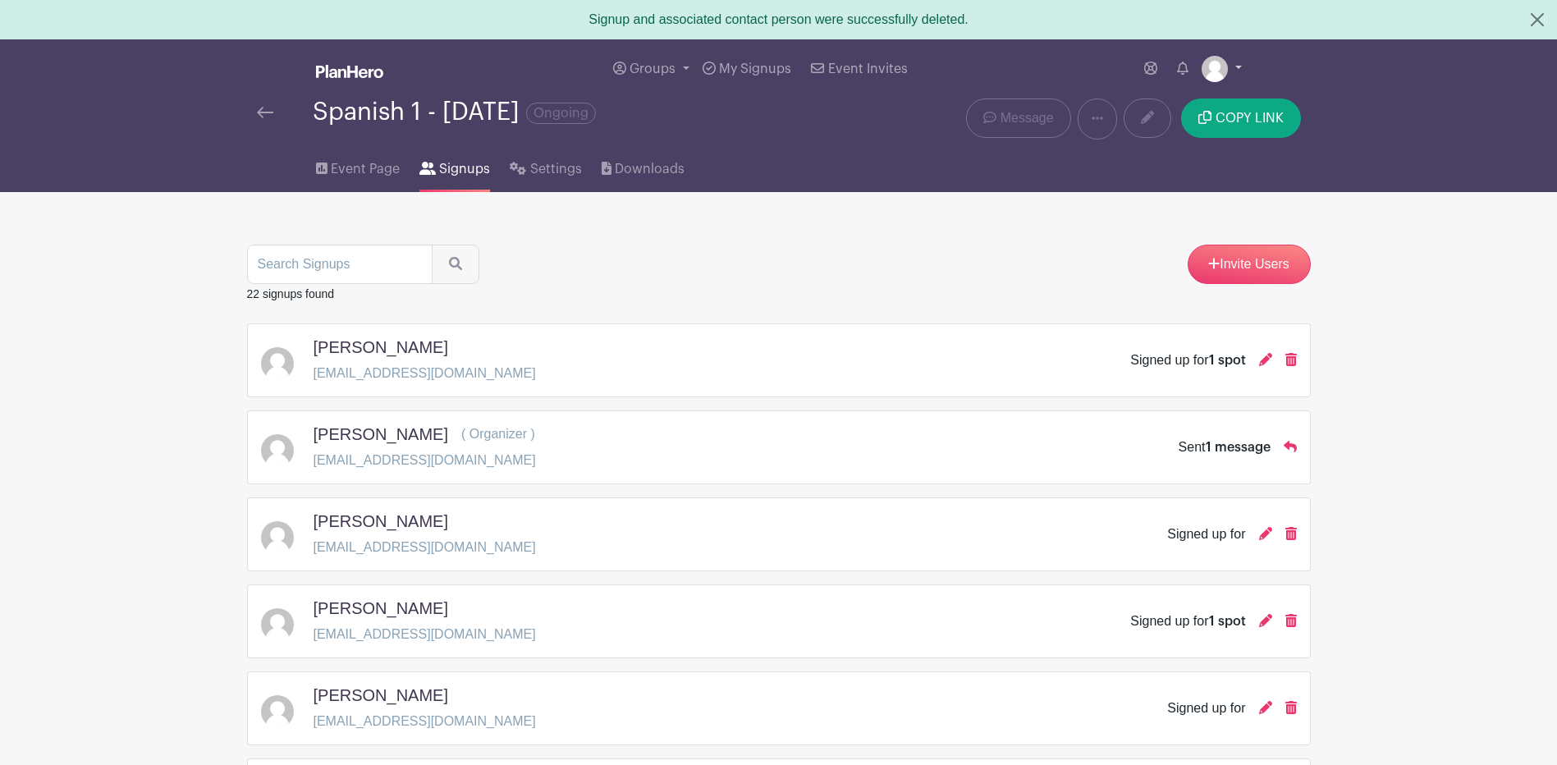
click at [1224, 79] on link at bounding box center [1221, 69] width 40 height 26
click at [1178, 63] on icon at bounding box center [1182, 68] width 11 height 13
click at [1182, 65] on icon at bounding box center [1182, 68] width 11 height 13
click at [359, 64] on link at bounding box center [349, 72] width 67 height 29
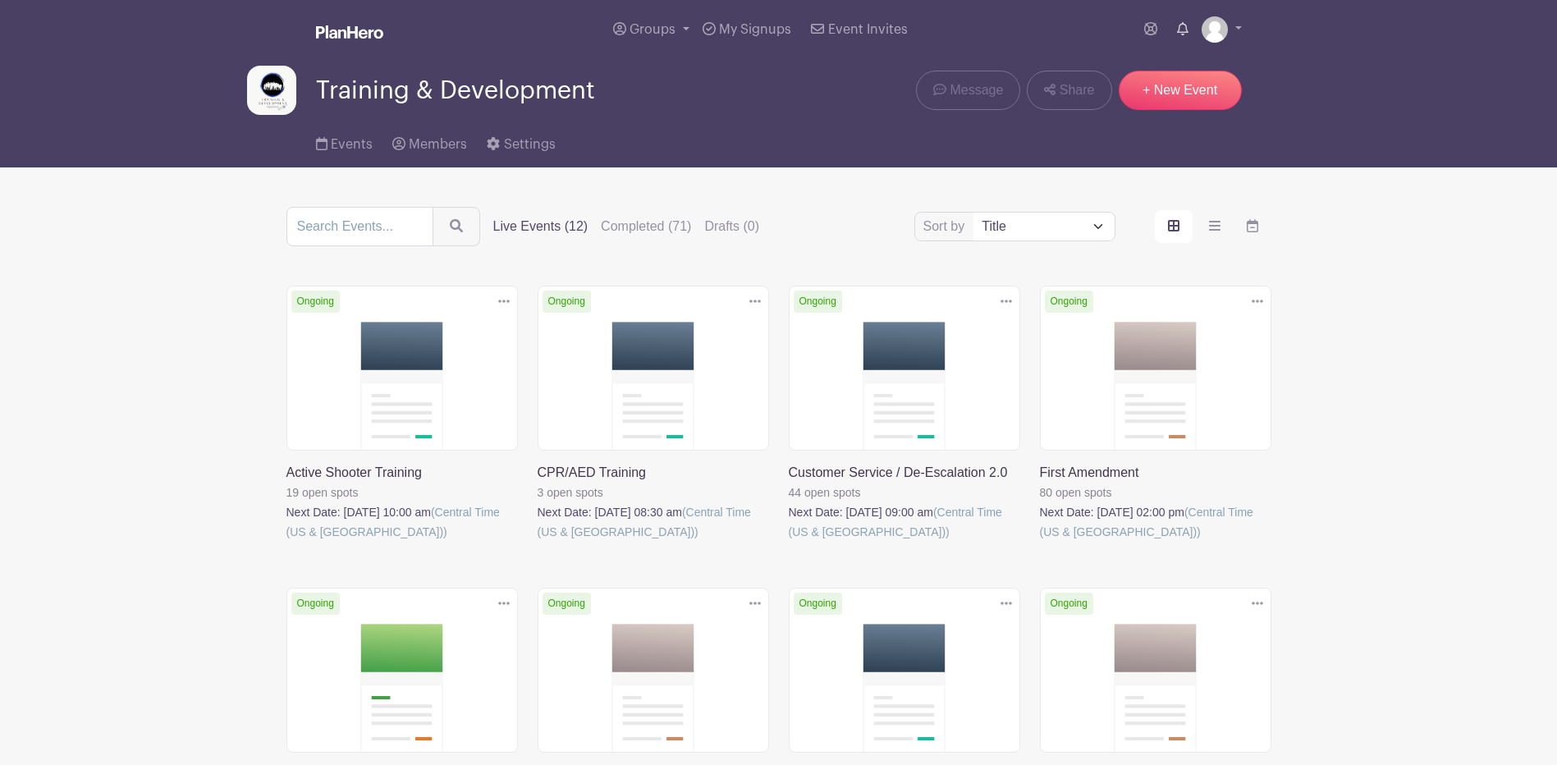
click at [1183, 24] on icon at bounding box center [1182, 28] width 11 height 13
click at [1236, 30] on link at bounding box center [1221, 29] width 40 height 26
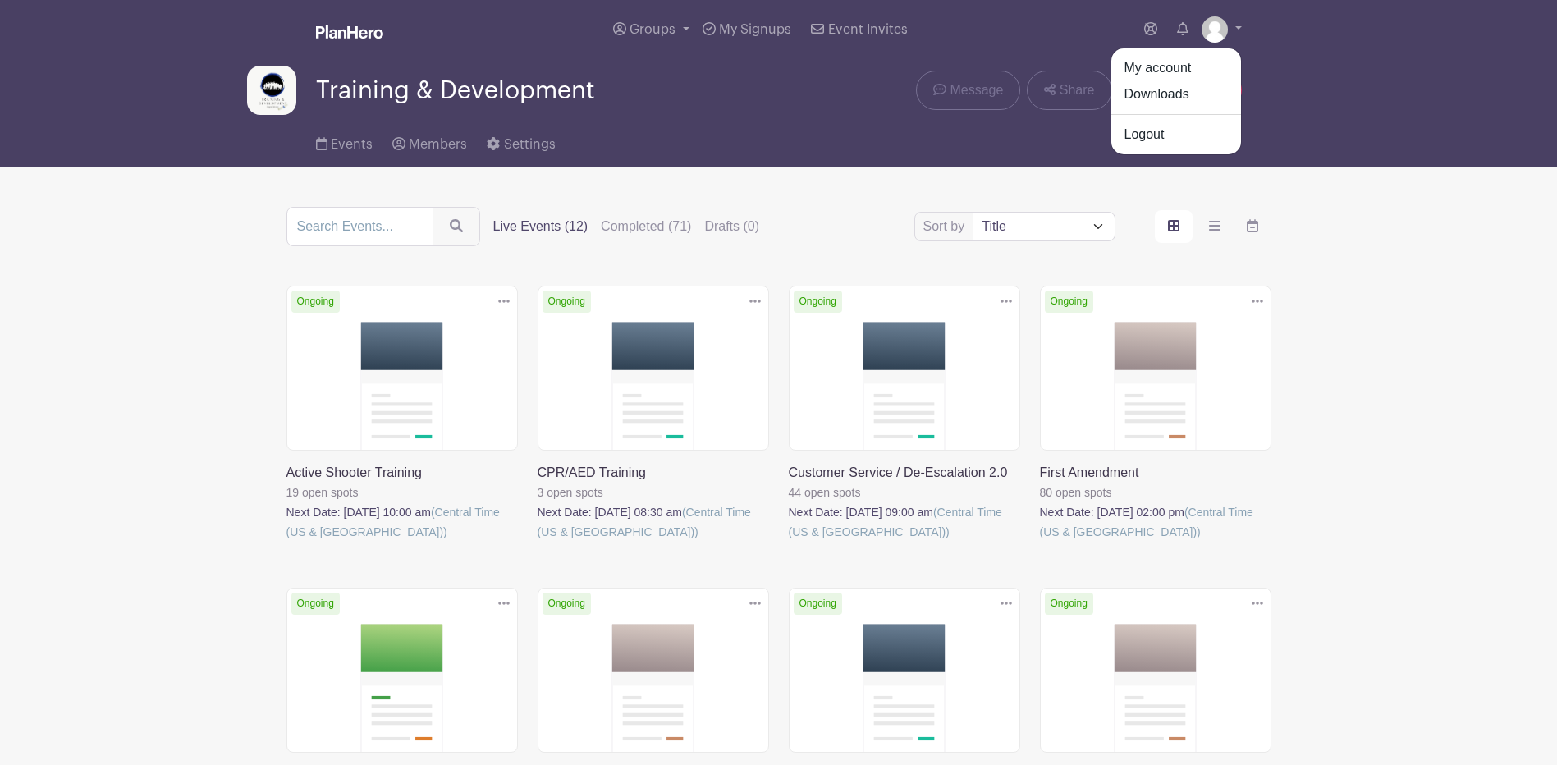
click at [778, 71] on div "Training & Development Message Share + New Event" at bounding box center [779, 90] width 1064 height 49
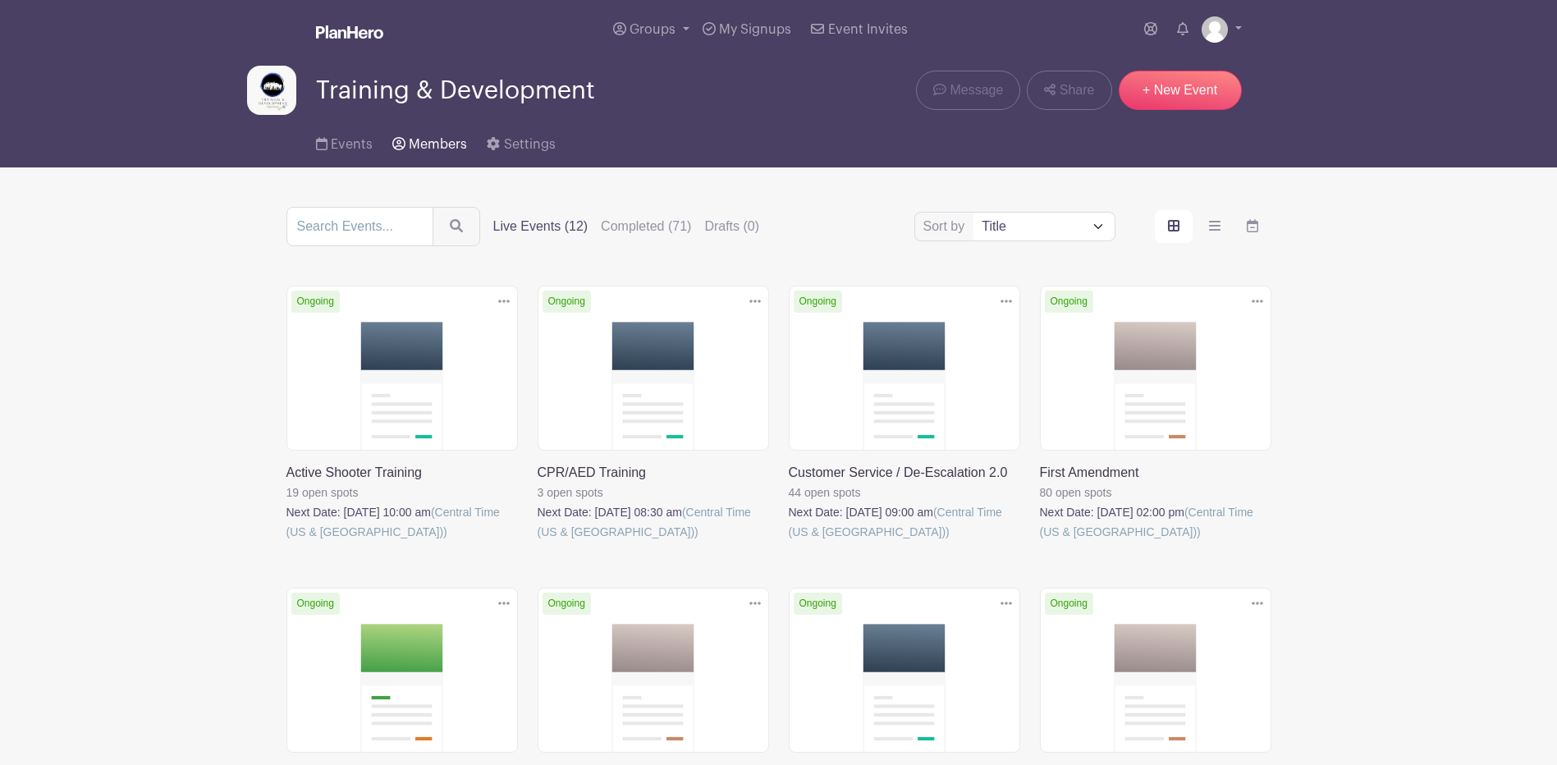
click at [413, 143] on span "Members" at bounding box center [438, 144] width 58 height 13
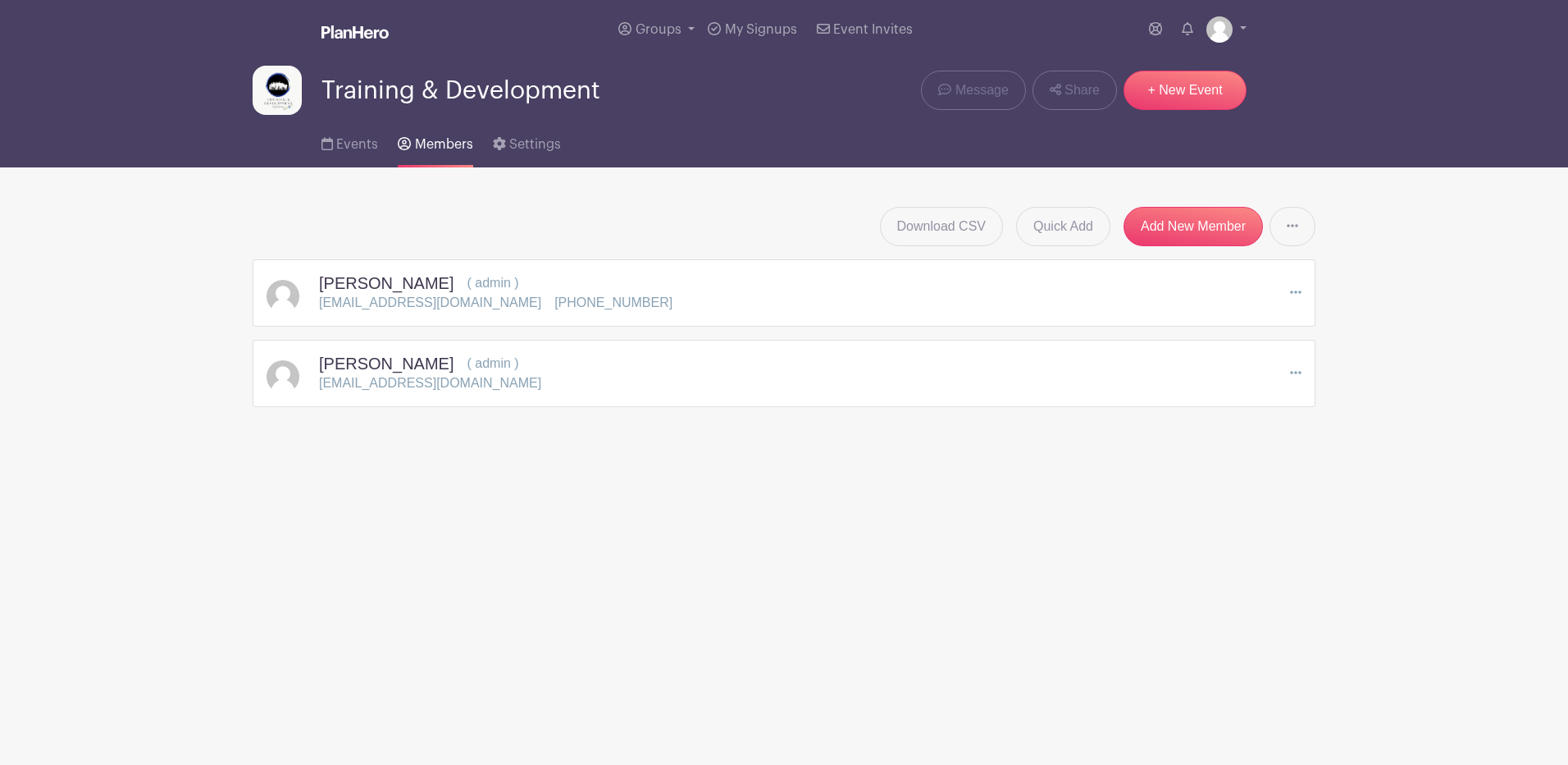
click at [740, 391] on div "Shantia Howard ( admin ) howards@aurora.il.us Edit" at bounding box center [784, 373] width 1035 height 39
click at [1293, 375] on icon at bounding box center [1295, 372] width 11 height 13
click at [1411, 363] on main "Groups All Groups Shantia's Events Training & Development My Signups Event Invi…" at bounding box center [784, 255] width 1568 height 510
click at [741, 172] on div "Download CSV Quick Add Add New Member Send Invitations to all Pending Members C…" at bounding box center [784, 287] width 1063 height 240
click at [361, 31] on img at bounding box center [355, 31] width 67 height 13
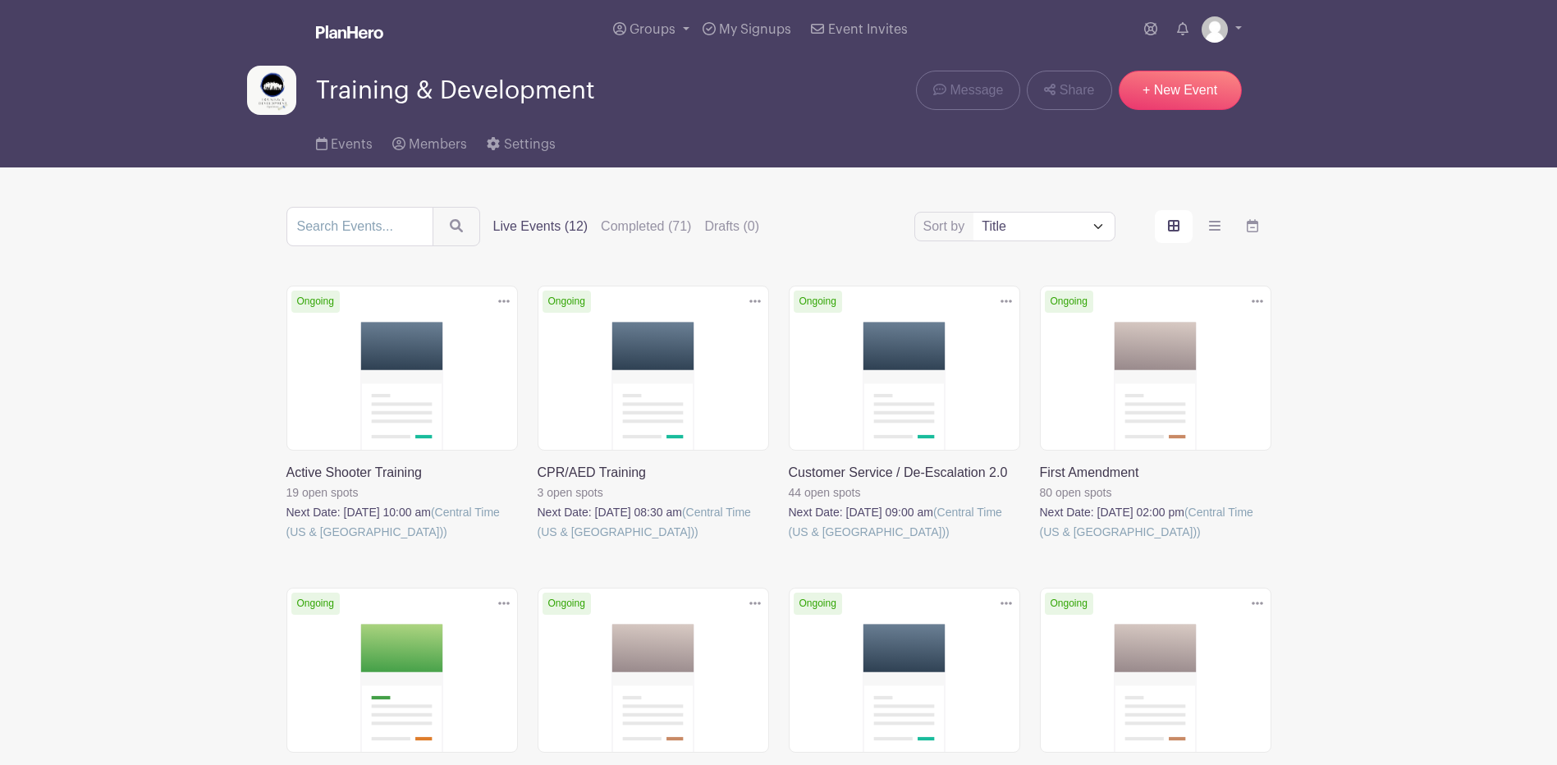
scroll to position [82, 0]
